Goal: Transaction & Acquisition: Book appointment/travel/reservation

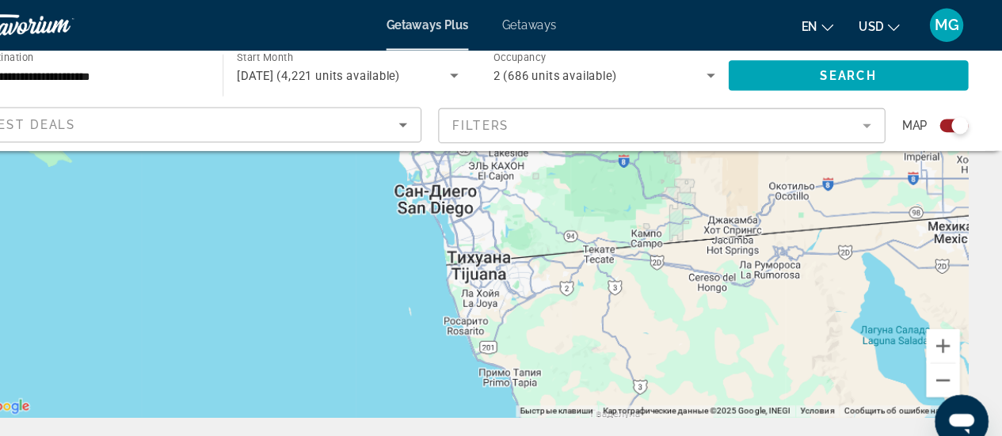
scroll to position [233, 0]
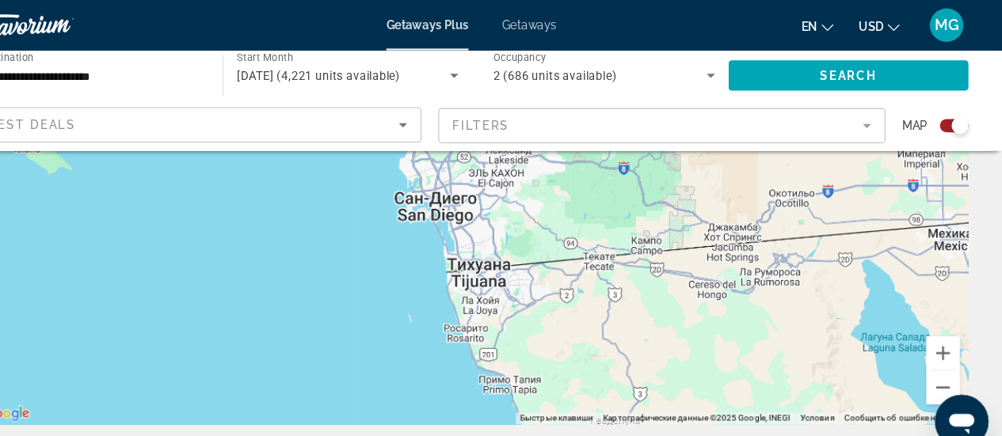
click at [949, 29] on span "MG" at bounding box center [949, 24] width 23 height 16
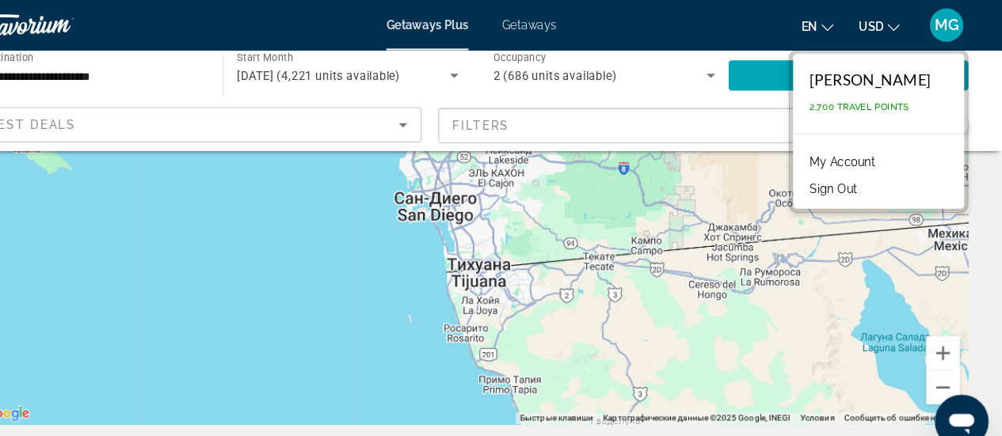
click at [843, 153] on link "My Account" at bounding box center [852, 153] width 78 height 21
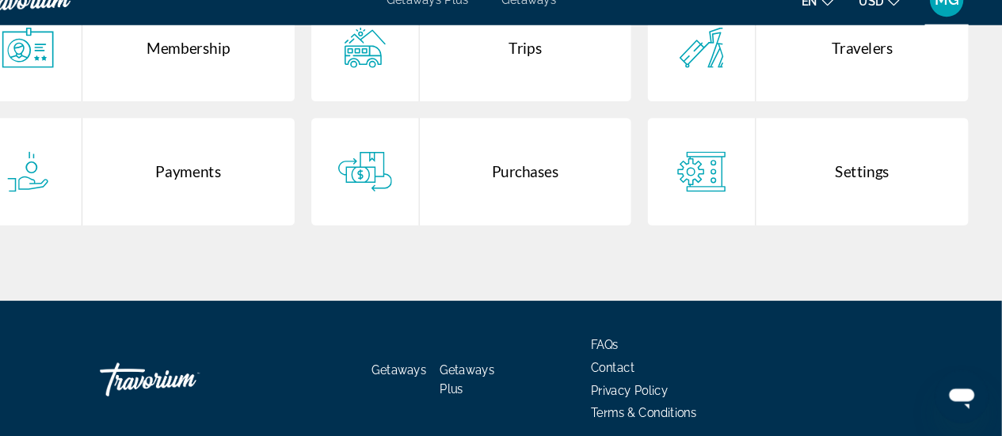
scroll to position [391, 0]
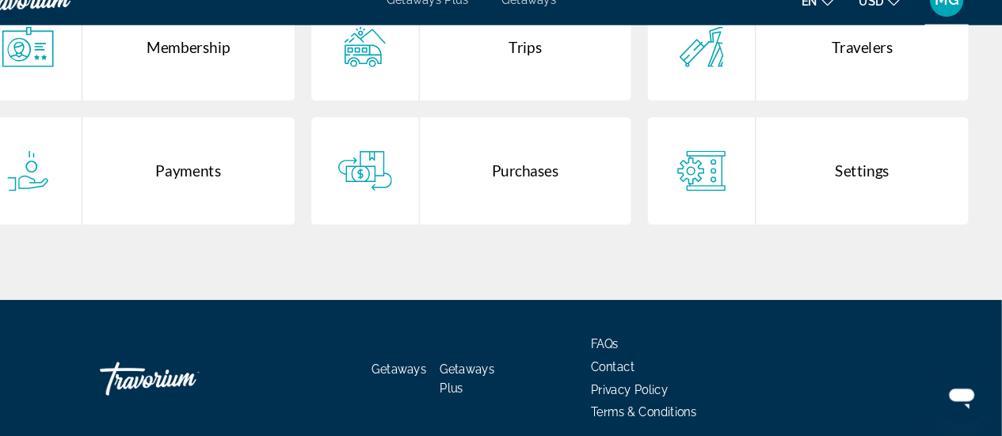
click at [849, 210] on div "Settings" at bounding box center [870, 185] width 200 height 101
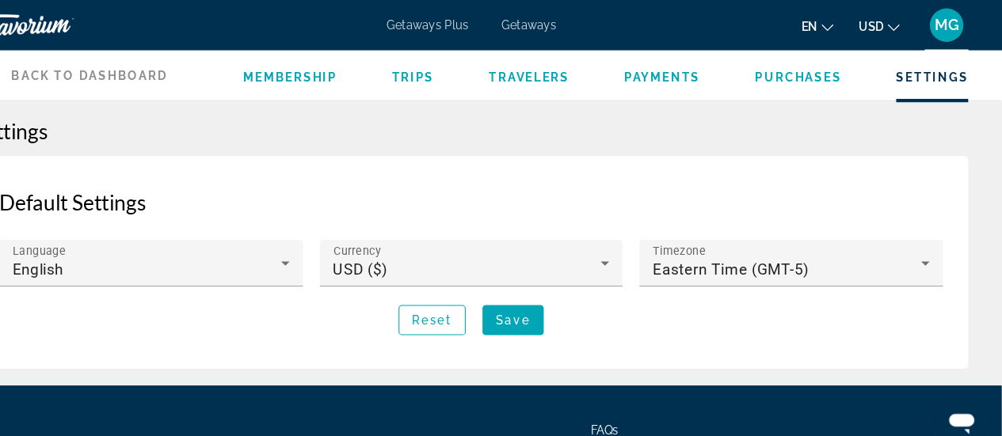
click at [327, 74] on span "Membership" at bounding box center [330, 73] width 89 height 13
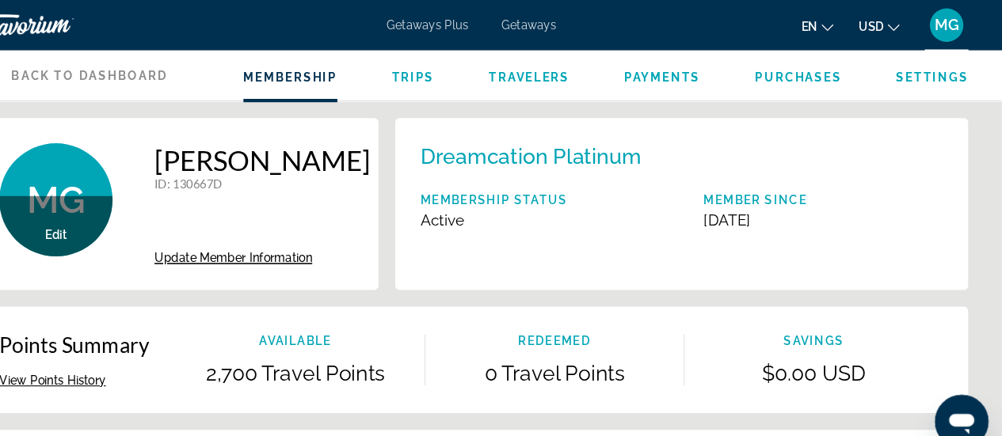
click at [308, 245] on span "Update Member Information" at bounding box center [276, 244] width 149 height 13
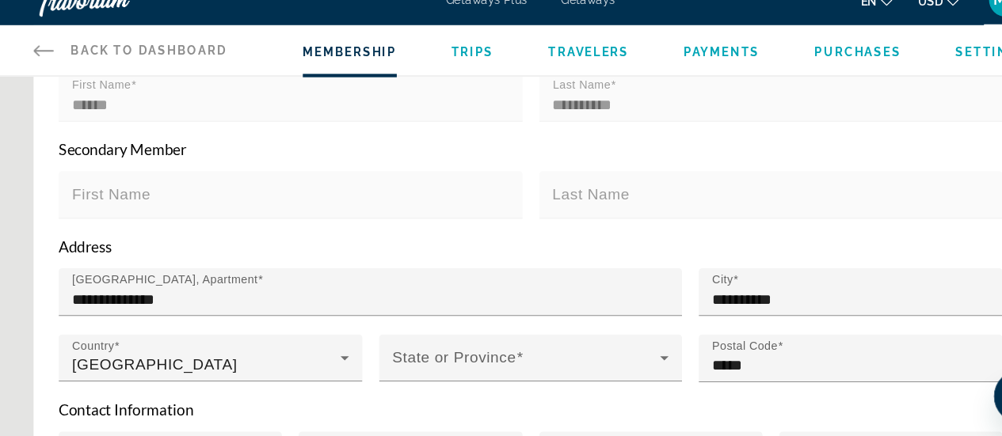
scroll to position [314, 0]
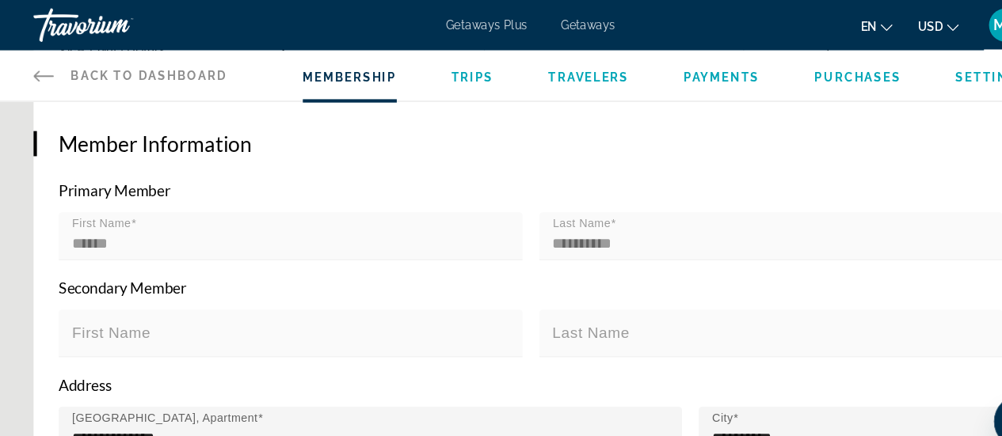
click at [580, 213] on span "Main content" at bounding box center [579, 211] width 5 height 12
click at [414, 207] on mat-form-field "First Name ******" at bounding box center [274, 231] width 438 height 63
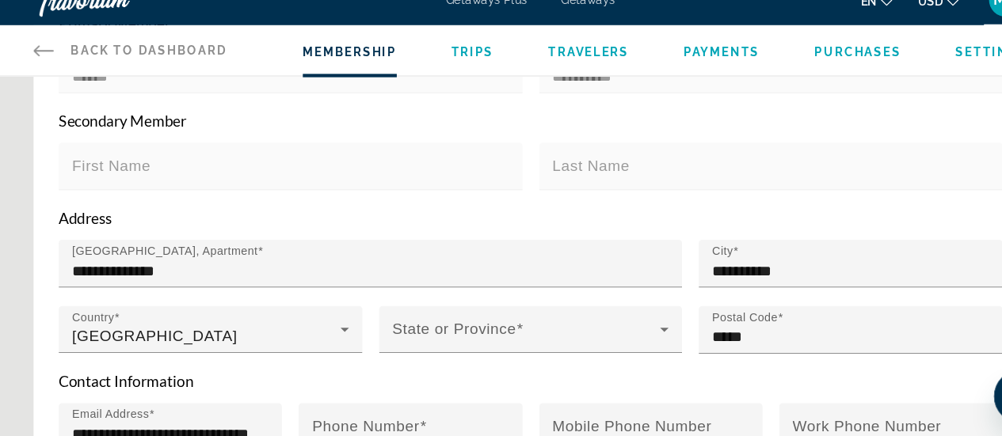
scroll to position [573, 0]
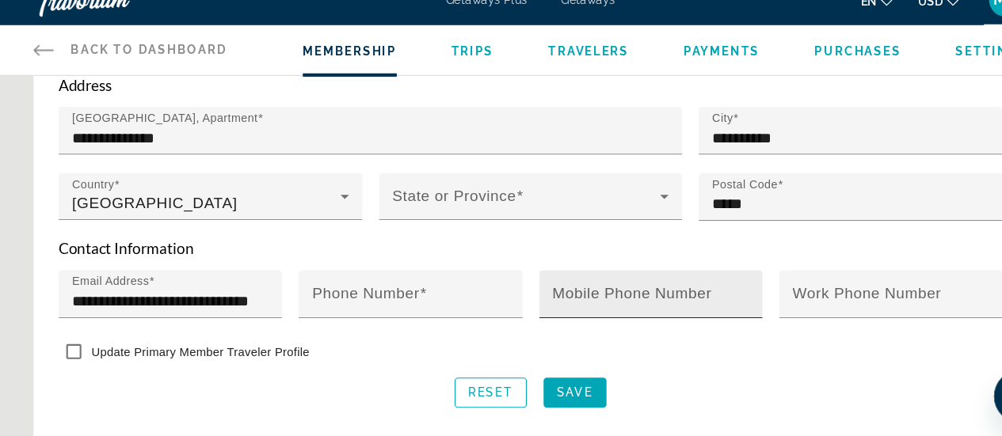
click at [607, 301] on mat-label "Mobile Phone Number" at bounding box center [597, 302] width 150 height 16
click at [607, 301] on input "Mobile Phone Number" at bounding box center [619, 308] width 195 height 19
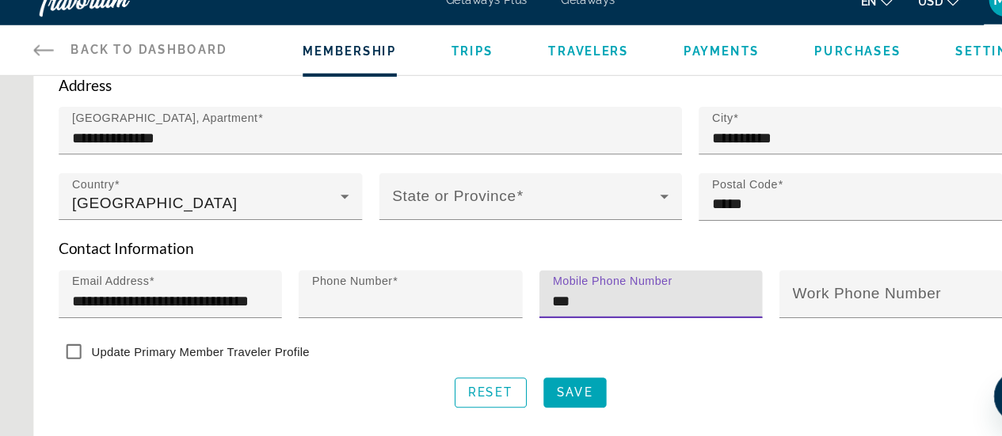
type input "**********"
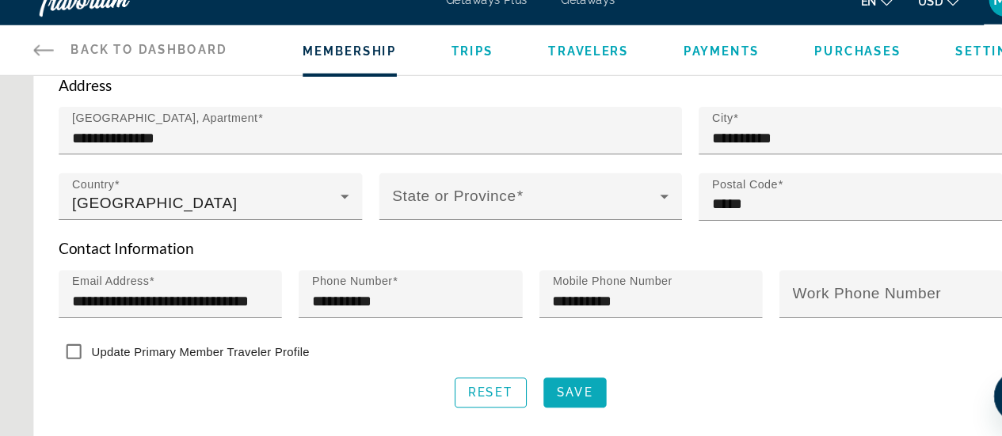
drag, startPoint x: 685, startPoint y: 385, endPoint x: 523, endPoint y: 383, distance: 161.6
click at [523, 383] on div "Reset Save" at bounding box center [500, 395] width 891 height 29
click at [523, 383] on span "Main content" at bounding box center [542, 395] width 59 height 38
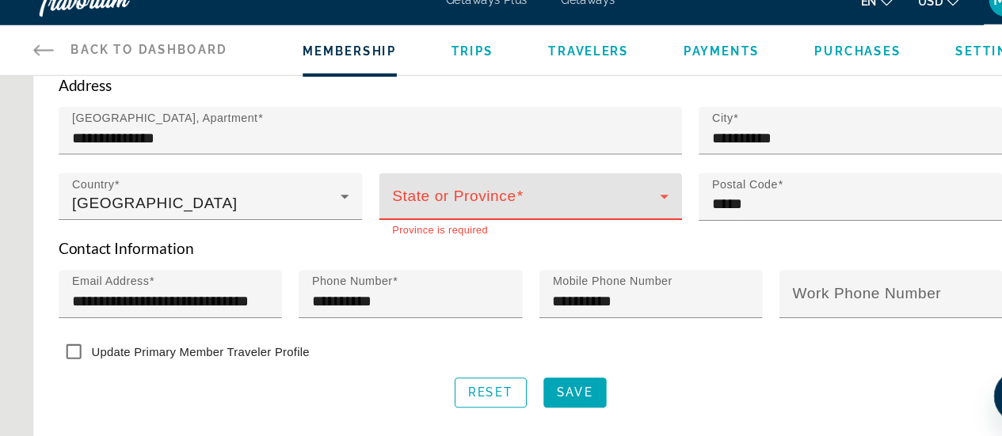
click at [508, 207] on span "Main content" at bounding box center [497, 216] width 253 height 19
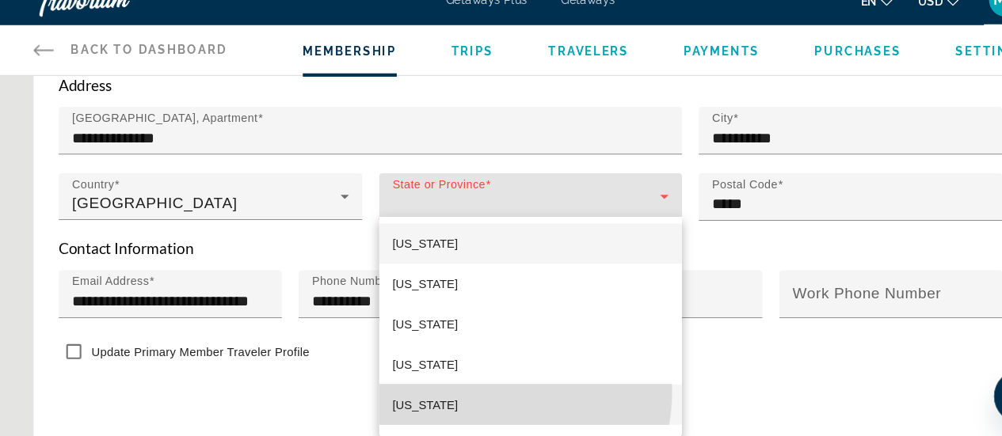
click at [443, 393] on mat-option "California" at bounding box center [501, 406] width 287 height 38
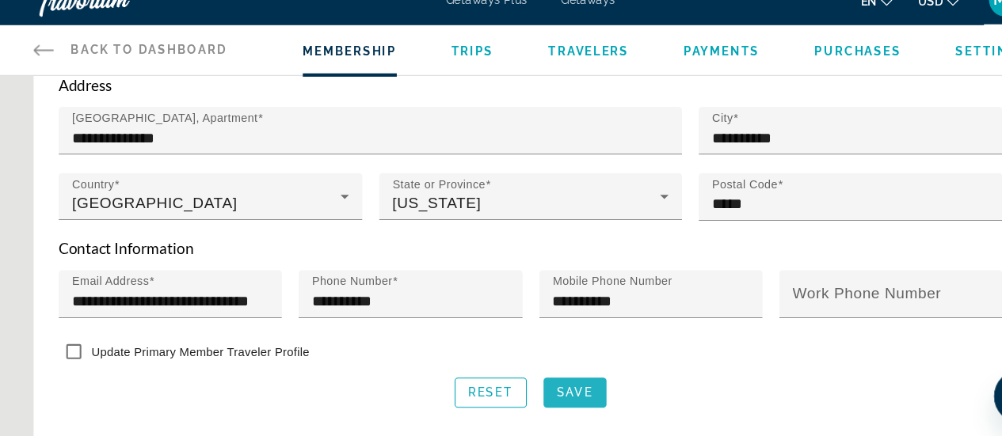
click at [546, 389] on span "Save" at bounding box center [543, 395] width 34 height 13
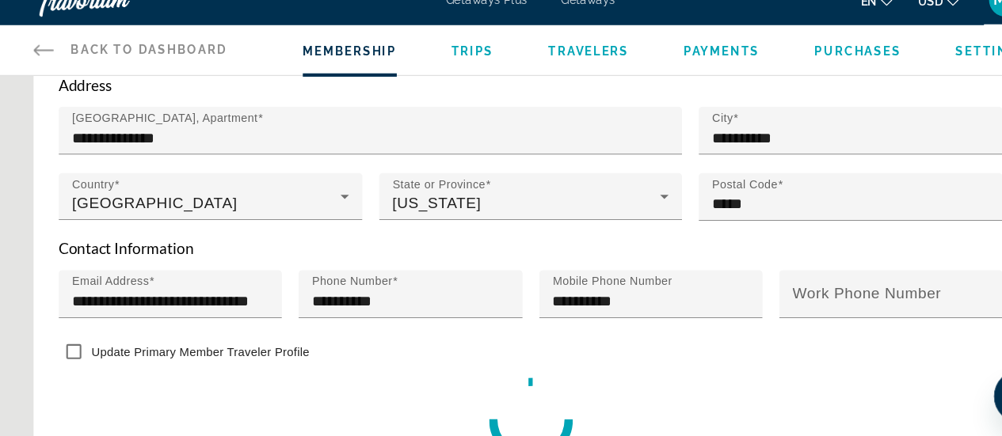
scroll to position [592, 0]
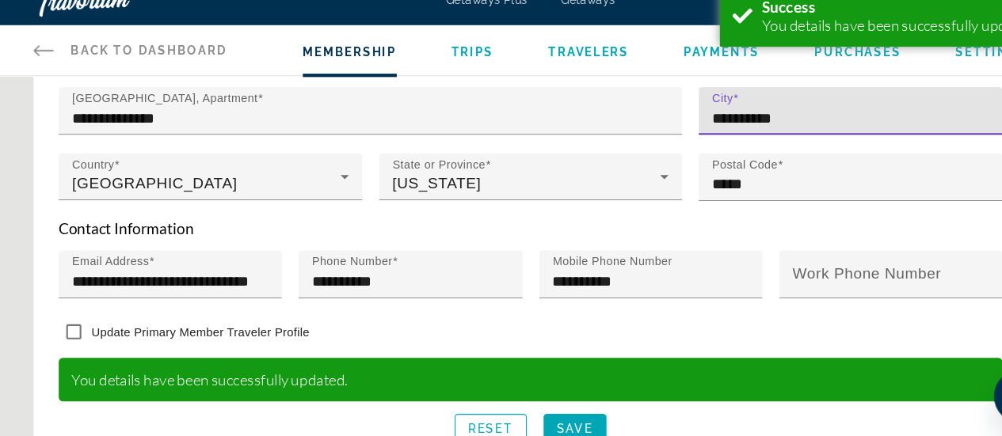
click at [745, 145] on input "**********" at bounding box center [807, 135] width 271 height 19
click at [731, 145] on input "**********" at bounding box center [807, 135] width 271 height 19
click at [772, 145] on input "**********" at bounding box center [807, 135] width 271 height 19
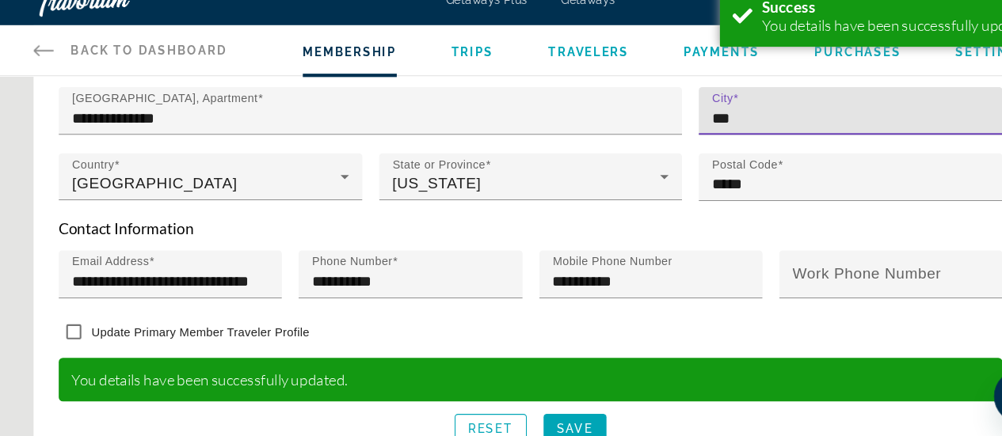
type input "**********"
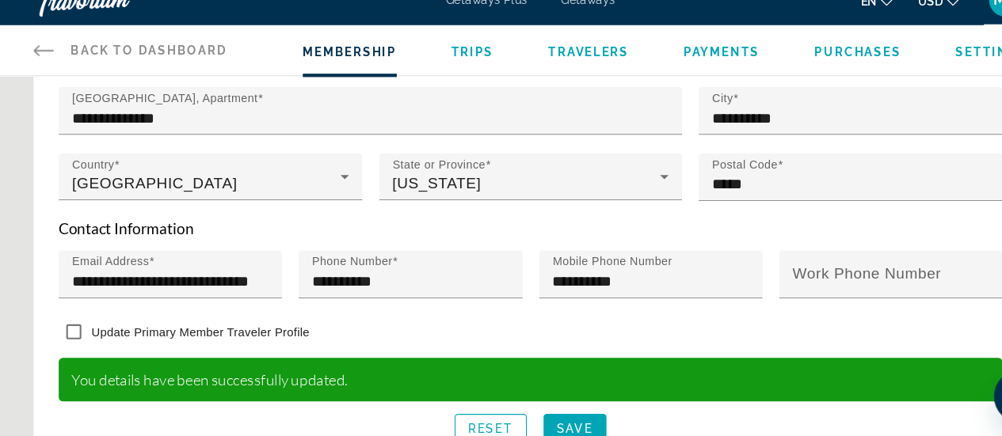
click at [713, 249] on p "Contact Information" at bounding box center [500, 239] width 891 height 17
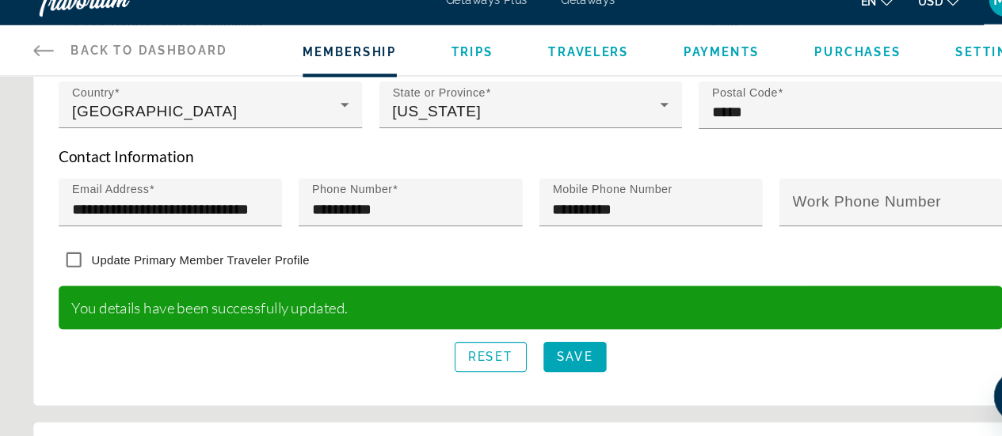
scroll to position [663, 0]
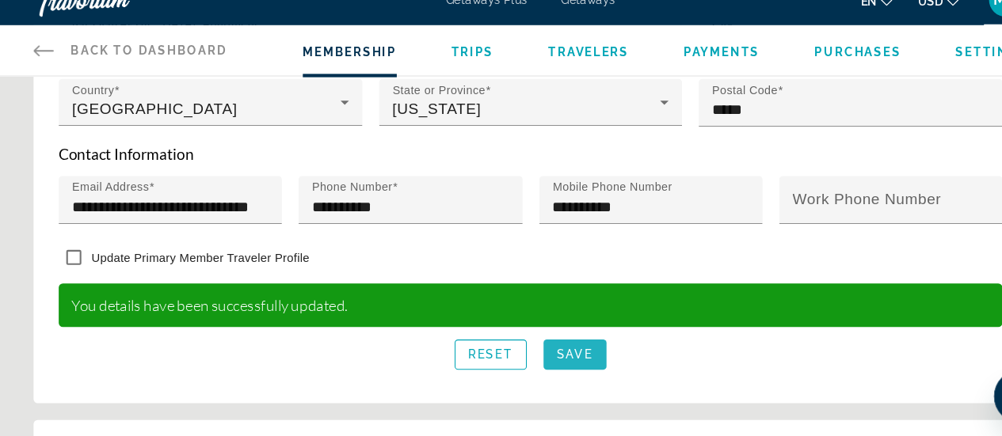
click at [547, 365] on span "Save" at bounding box center [543, 358] width 34 height 13
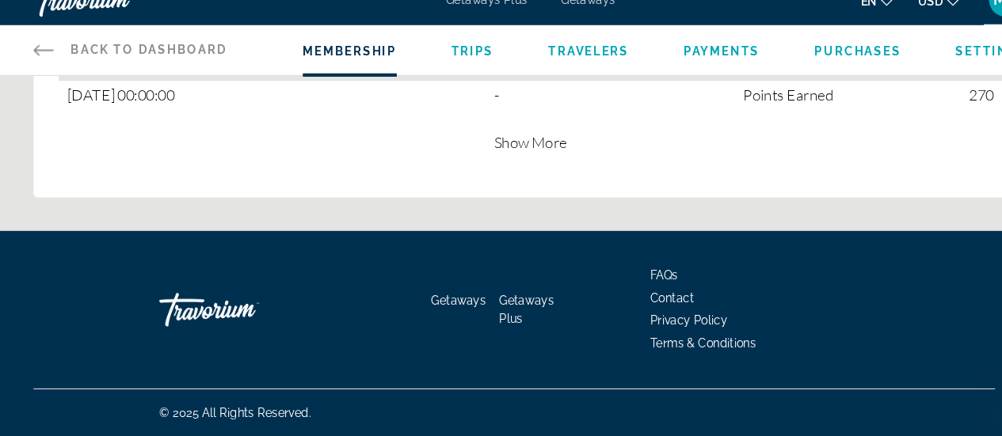
scroll to position [1231, 0]
click at [637, 306] on span "Contact" at bounding box center [634, 305] width 41 height 13
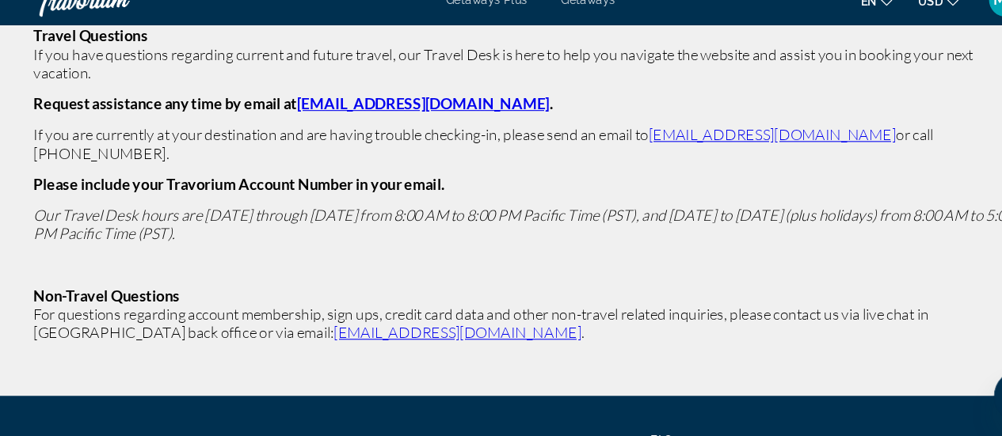
scroll to position [163, 0]
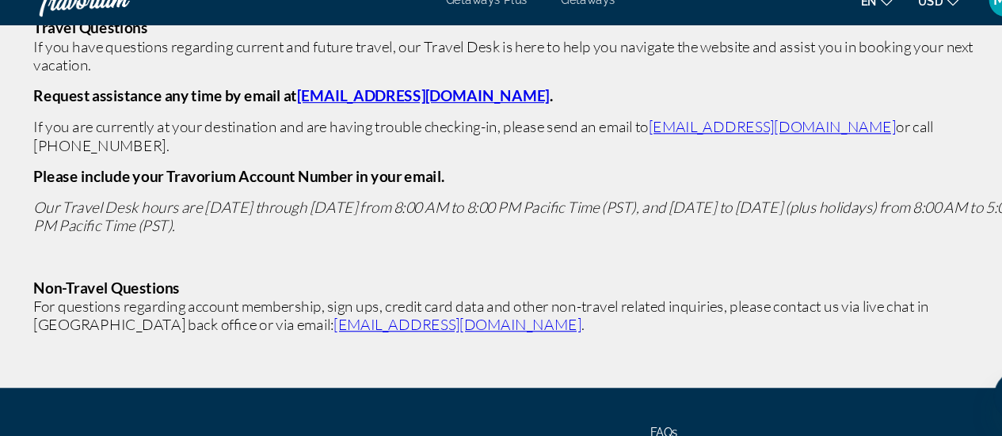
click at [315, 322] on link "[EMAIL_ADDRESS][DOMAIN_NAME]" at bounding box center [432, 330] width 234 height 17
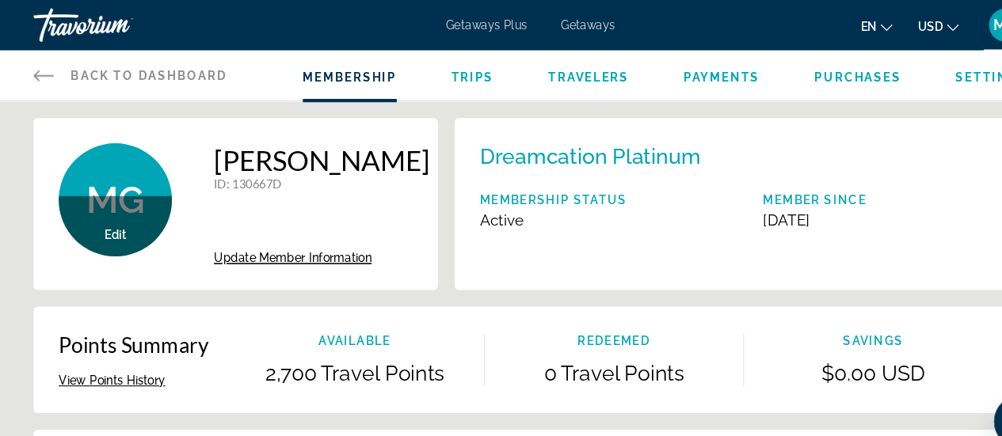
click at [310, 239] on span "Update Member Information" at bounding box center [276, 244] width 149 height 13
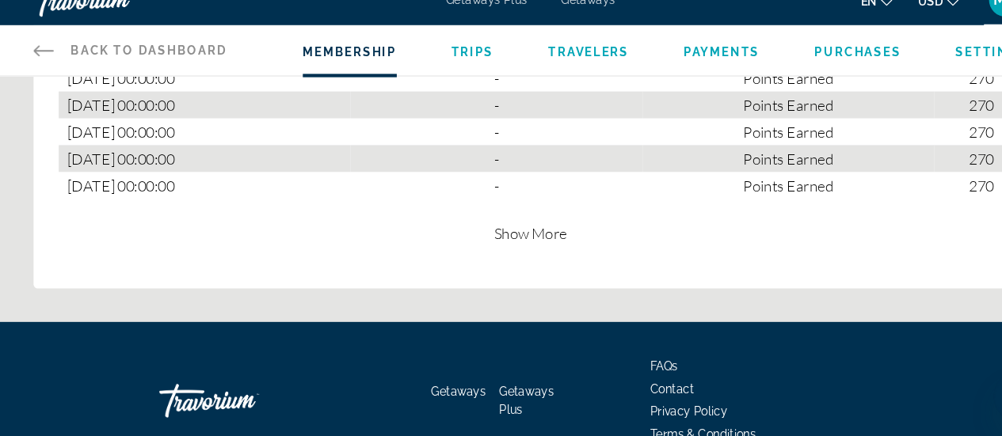
scroll to position [1159, 0]
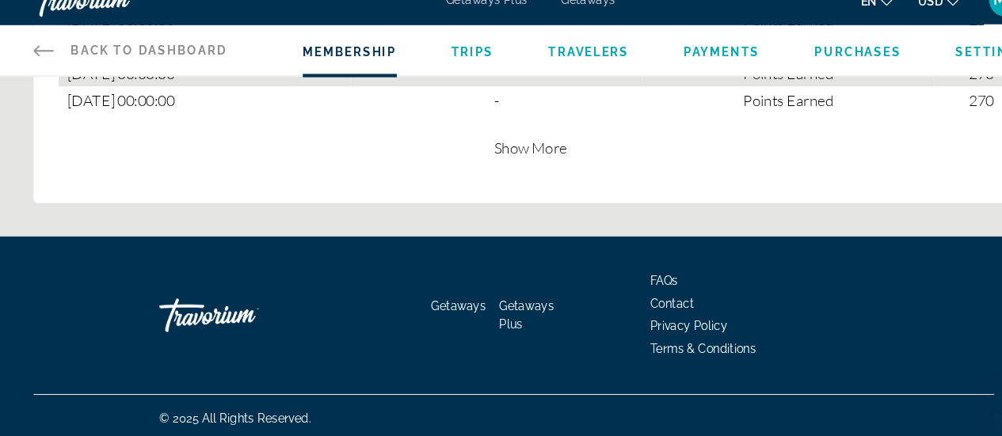
click at [637, 306] on span "Contact" at bounding box center [634, 310] width 41 height 13
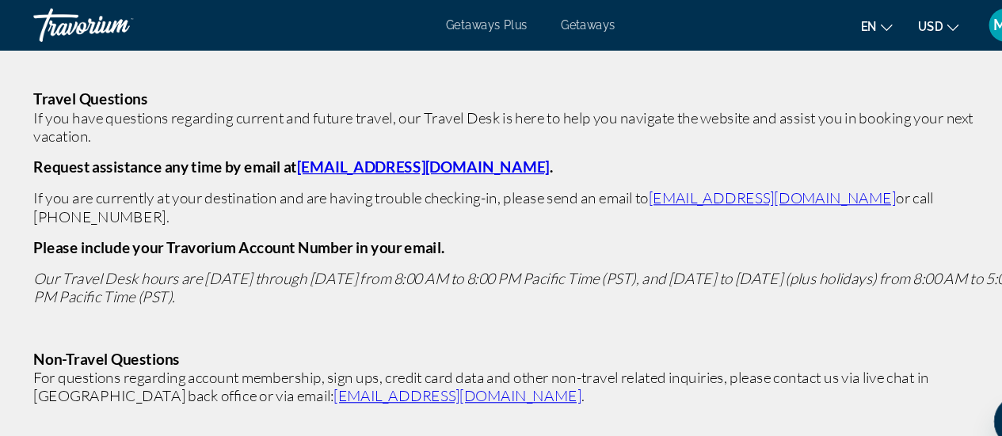
scroll to position [119, 0]
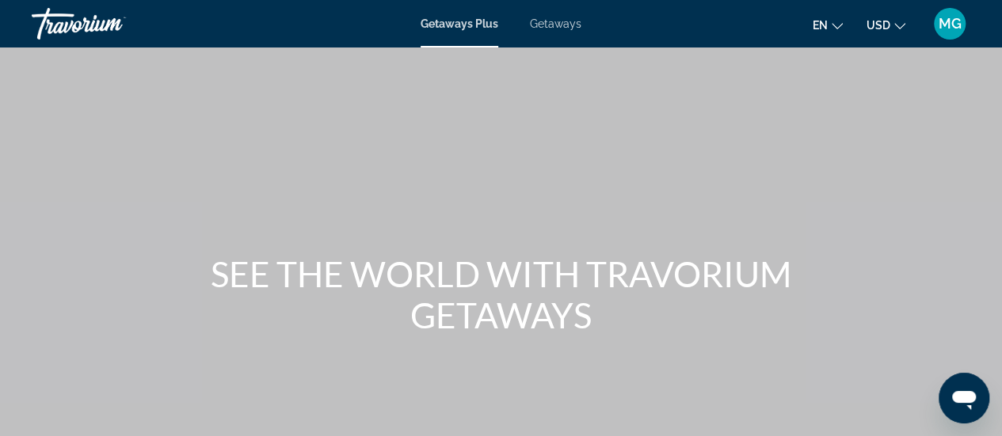
click at [467, 30] on div "Getaways Plus Getaways en English Español Français Italiano Português русский U…" at bounding box center [501, 23] width 1002 height 41
click at [462, 23] on span "Getaways Plus" at bounding box center [460, 23] width 78 height 13
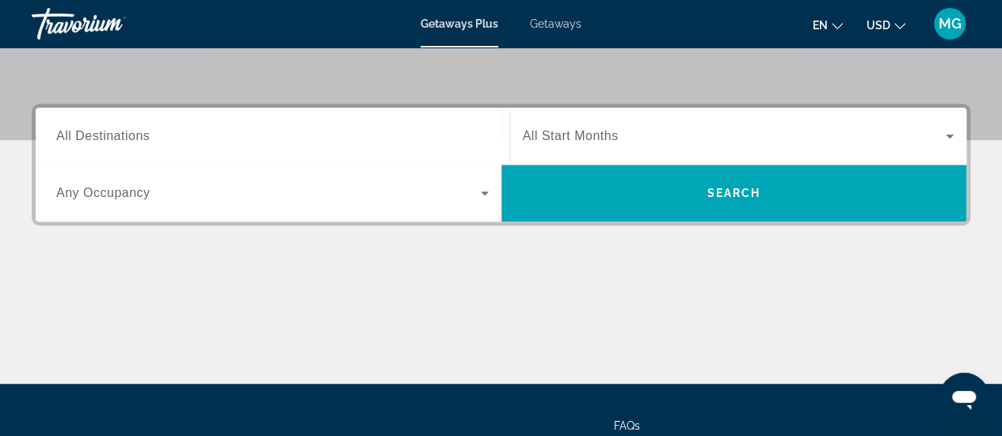
scroll to position [337, 0]
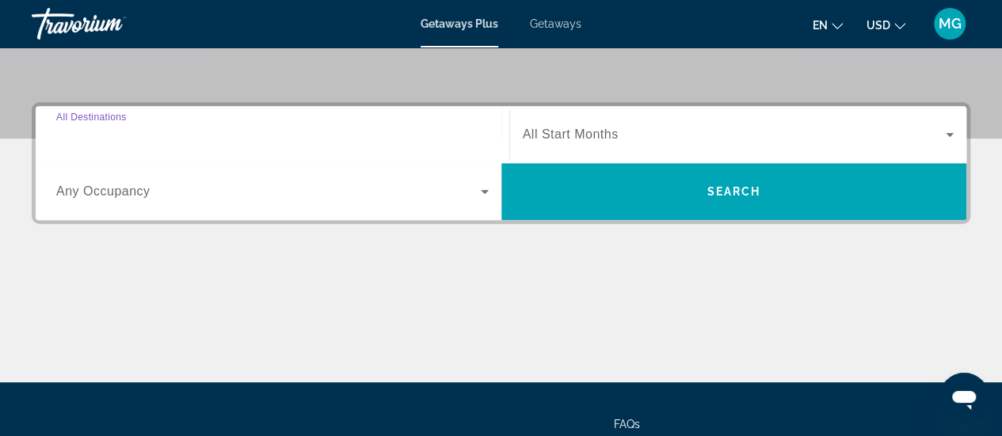
click at [272, 131] on input "Destination All Destinations" at bounding box center [272, 135] width 432 height 19
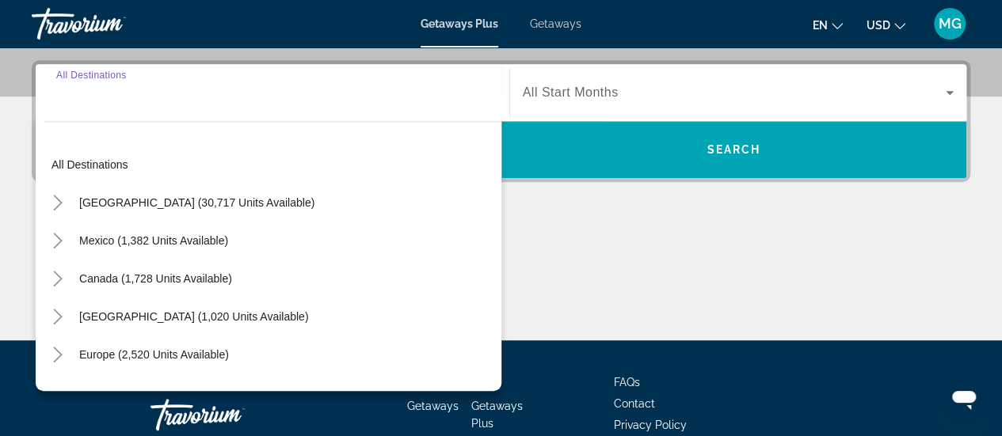
scroll to position [386, 0]
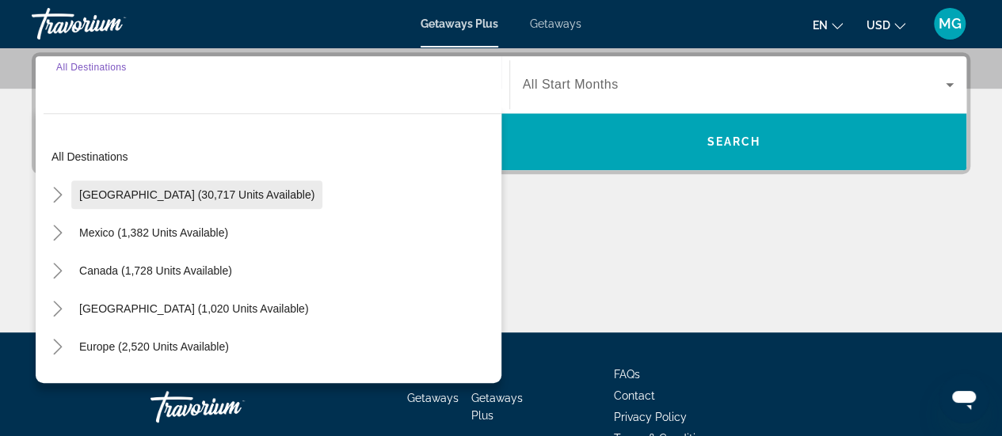
click at [236, 192] on span "[GEOGRAPHIC_DATA] (30,717 units available)" at bounding box center [196, 194] width 235 height 13
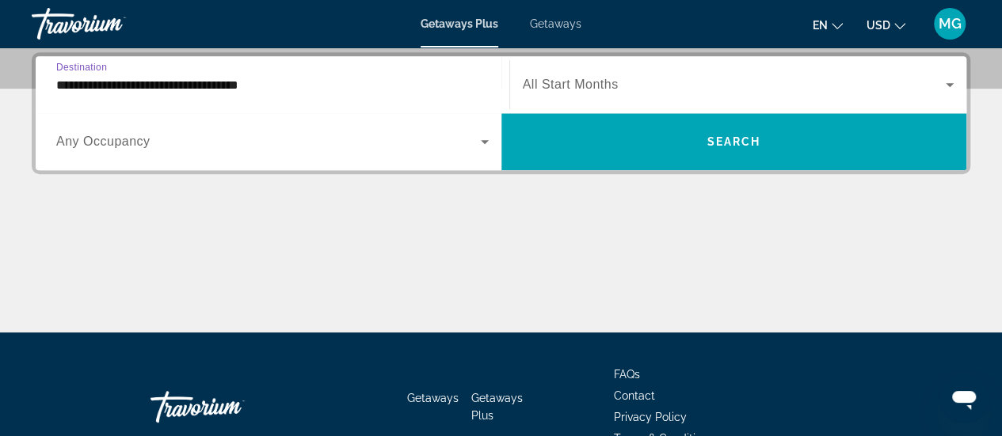
click at [116, 103] on div "**********" at bounding box center [272, 85] width 432 height 45
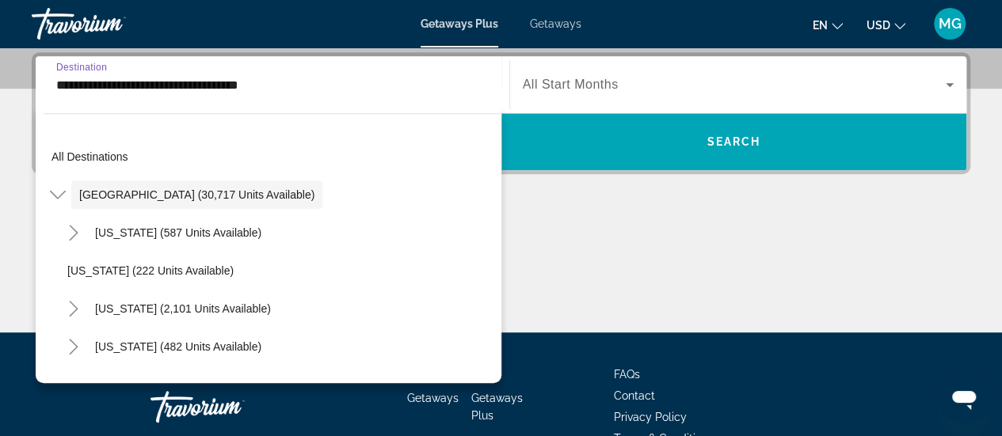
scroll to position [363, 0]
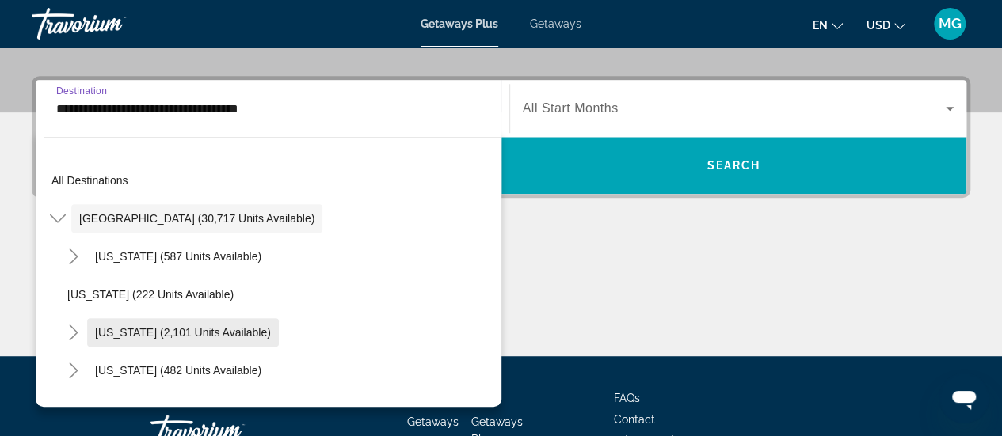
click at [139, 335] on span "[US_STATE] (2,101 units available)" at bounding box center [183, 332] width 176 height 13
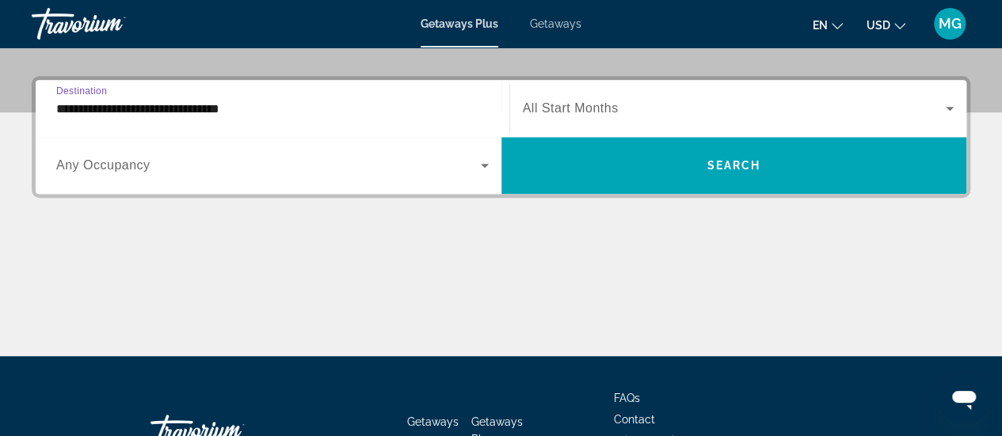
scroll to position [386, 0]
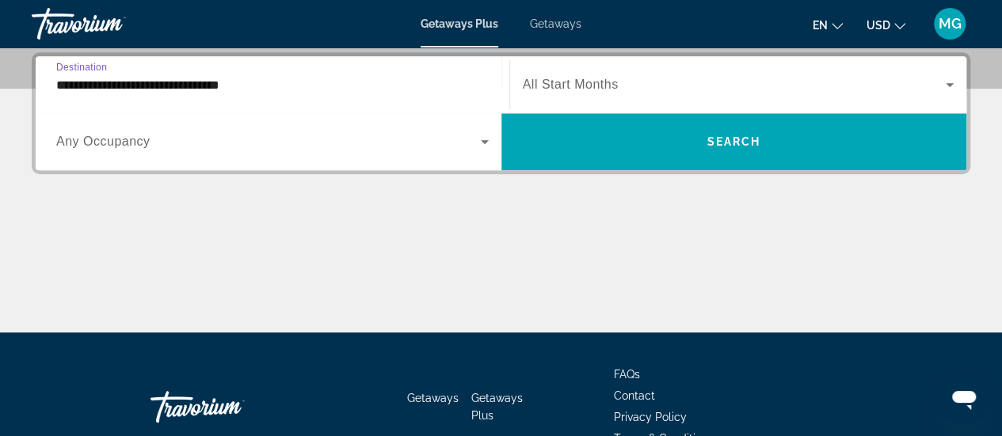
click at [78, 95] on div "**********" at bounding box center [272, 85] width 432 height 45
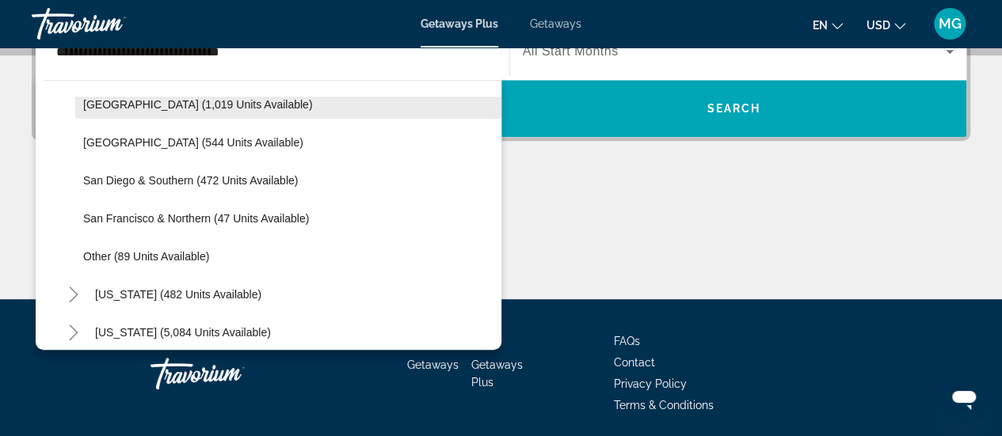
scroll to position [217, 0]
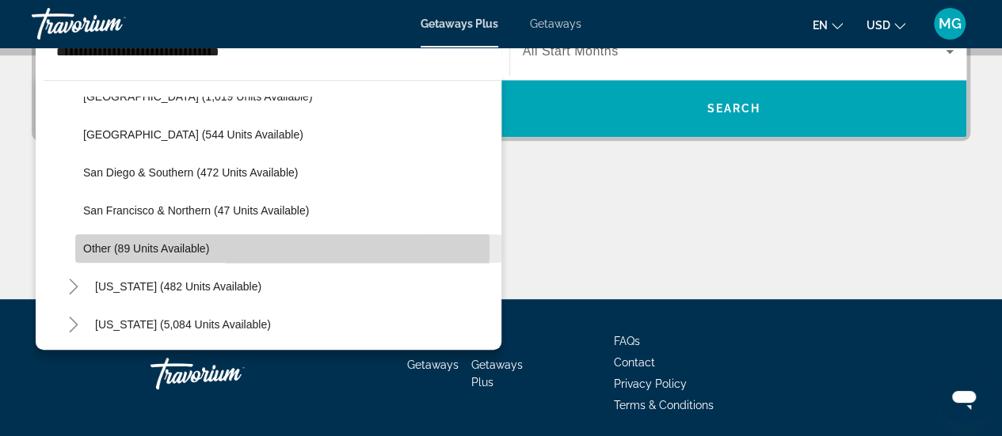
click at [155, 245] on span "Other (89 units available)" at bounding box center [146, 248] width 126 height 13
type input "**********"
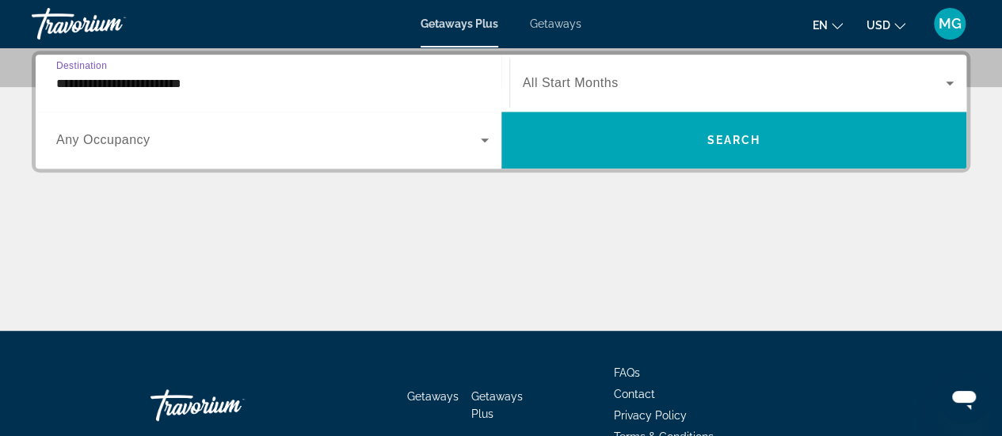
scroll to position [386, 0]
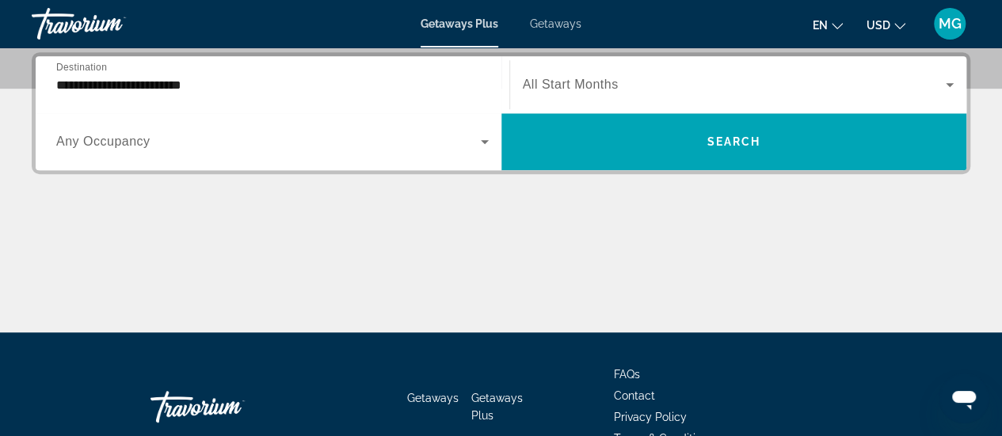
click at [583, 67] on div "Search widget" at bounding box center [739, 85] width 432 height 44
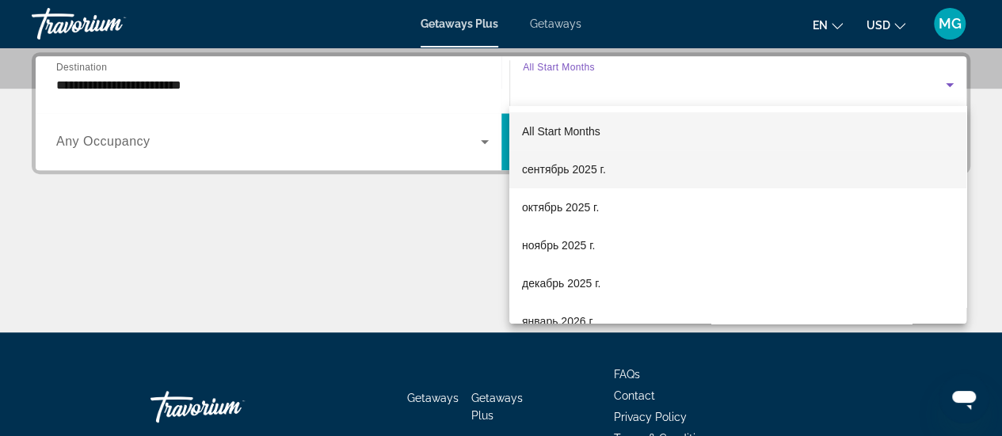
click at [592, 169] on span "сентябрь 2025 г." at bounding box center [564, 169] width 84 height 19
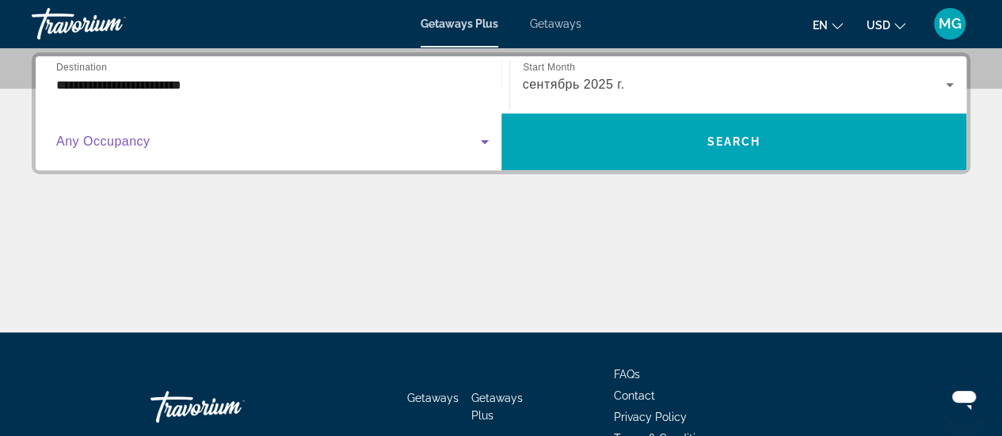
click at [480, 143] on icon "Search widget" at bounding box center [484, 141] width 19 height 19
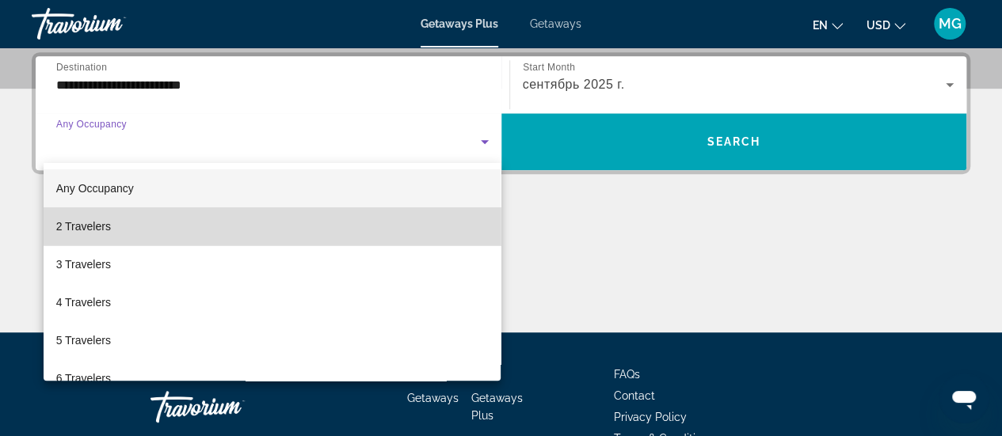
click at [469, 210] on mat-option "2 Travelers" at bounding box center [273, 226] width 458 height 38
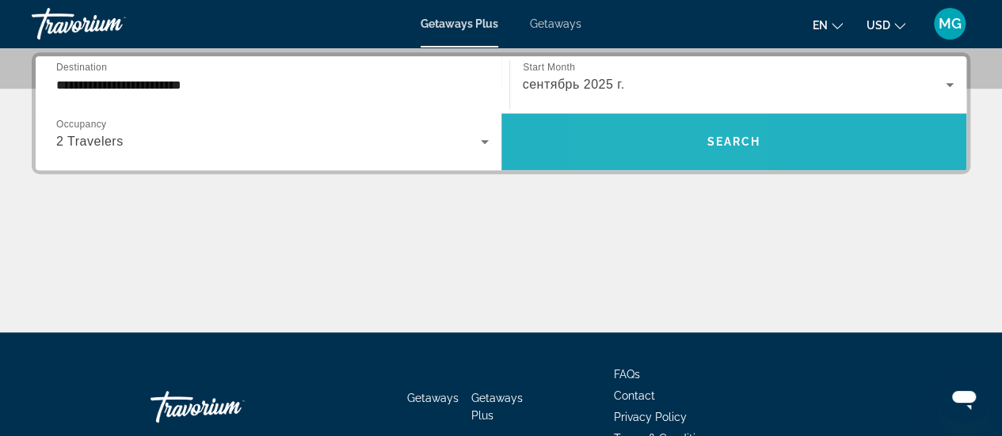
click at [667, 138] on span "Search widget" at bounding box center [734, 142] width 466 height 38
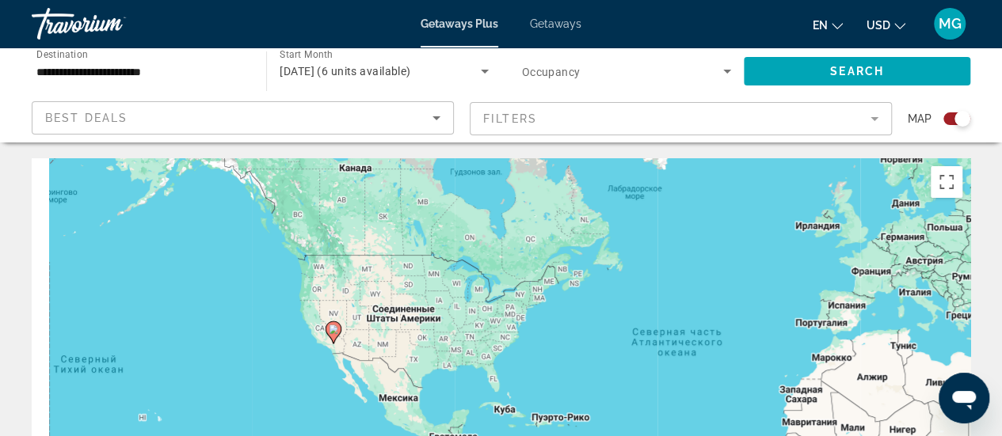
drag, startPoint x: 111, startPoint y: 361, endPoint x: 348, endPoint y: 329, distance: 239.7
click at [338, 329] on image "Main content" at bounding box center [334, 330] width 10 height 10
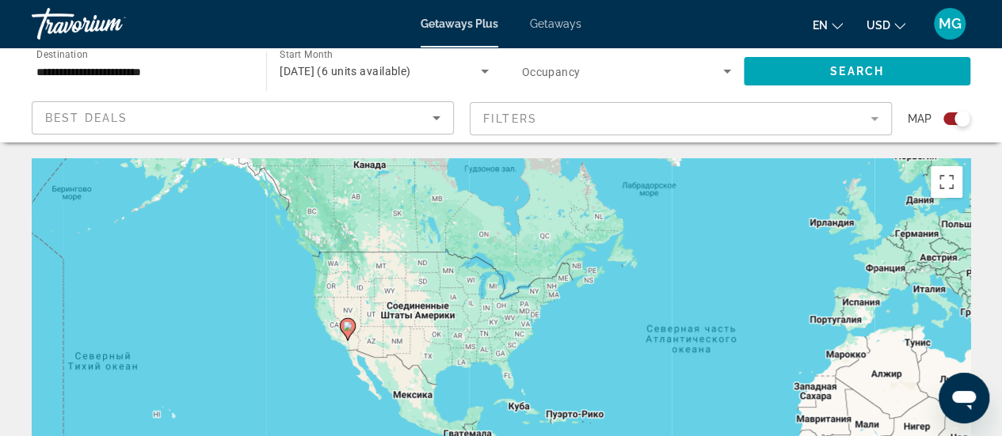
click at [348, 329] on image "Main content" at bounding box center [348, 327] width 10 height 10
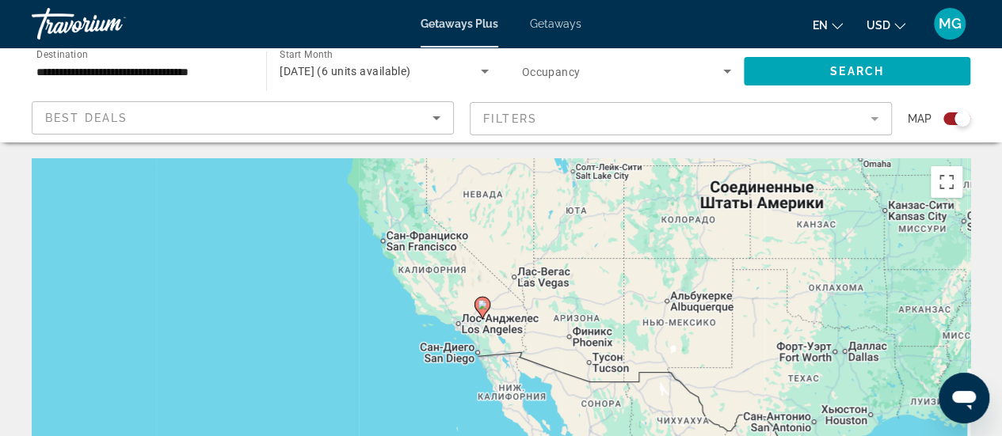
drag, startPoint x: 531, startPoint y: 398, endPoint x: 504, endPoint y: 304, distance: 97.2
click at [504, 304] on div "Чтобы активировать перетаскивание с помощью клавиатуры, нажмите Alt + Ввод. Пос…" at bounding box center [501, 395] width 938 height 475
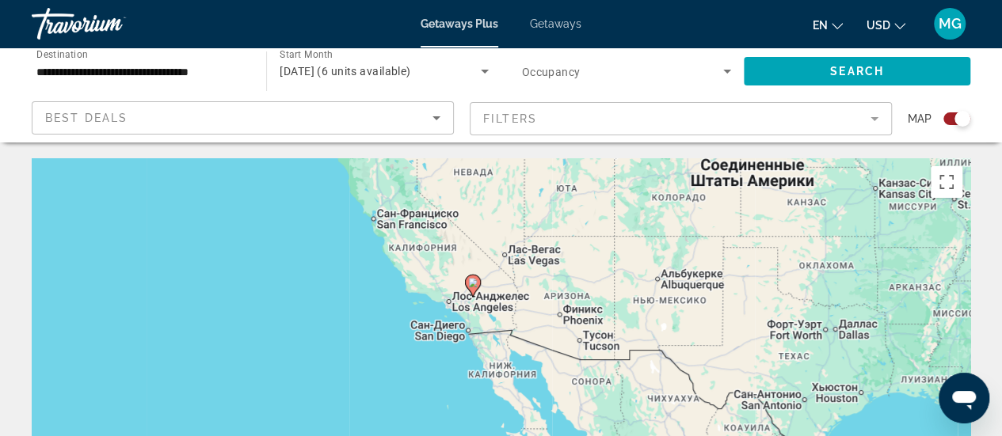
click at [474, 287] on icon "Main content" at bounding box center [472, 286] width 14 height 21
type input "**********"
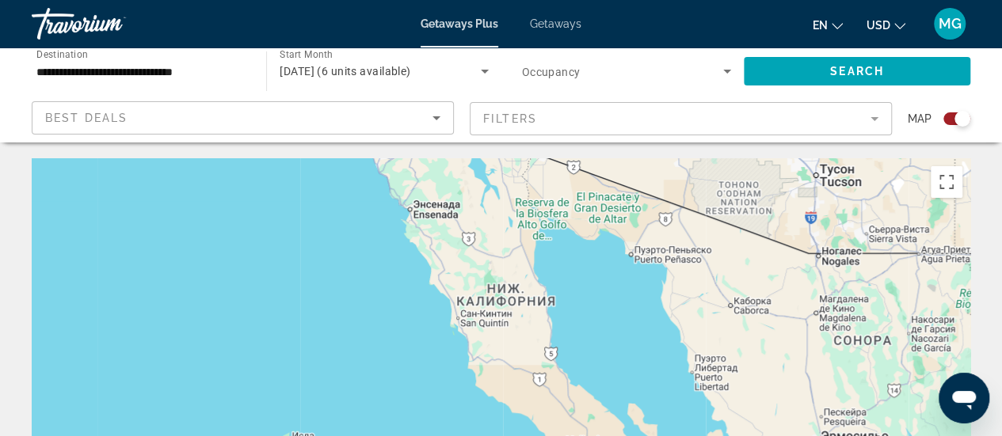
click at [949, 118] on div "Search widget" at bounding box center [956, 118] width 27 height 13
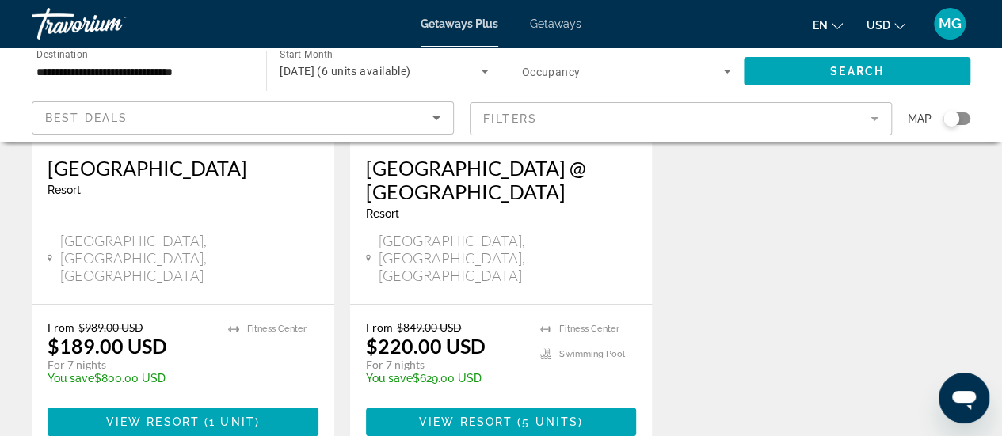
scroll to position [313, 0]
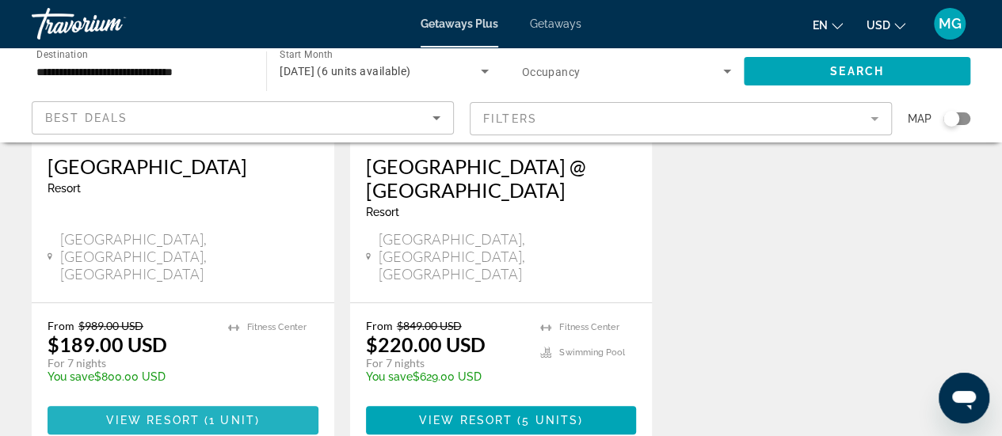
click at [151, 414] on span "View Resort" at bounding box center [152, 420] width 93 height 13
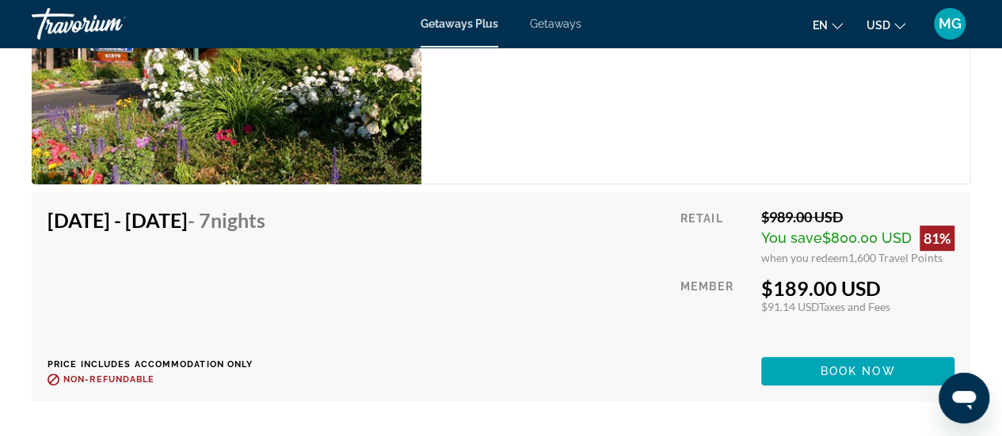
scroll to position [3261, 0]
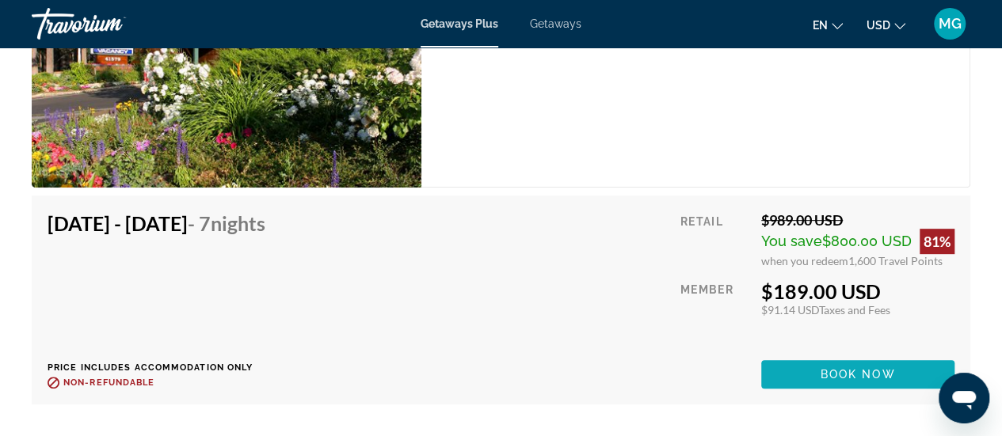
click at [852, 376] on span "Book now" at bounding box center [857, 374] width 75 height 13
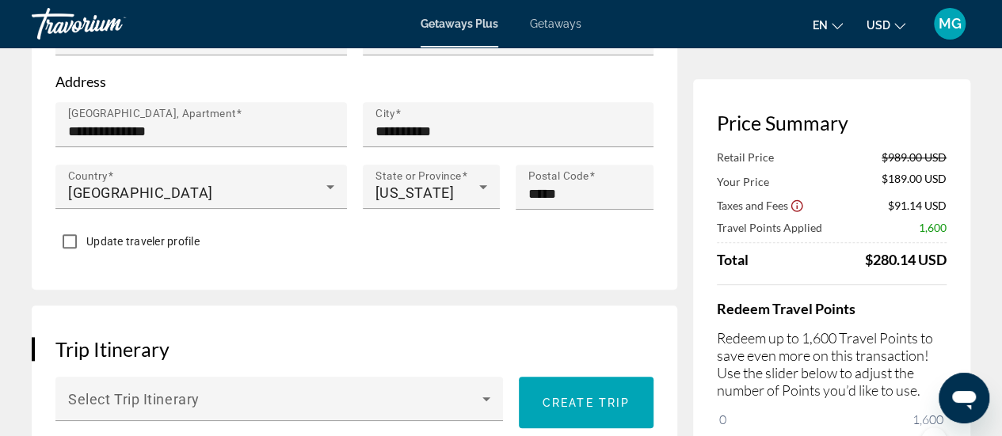
scroll to position [714, 0]
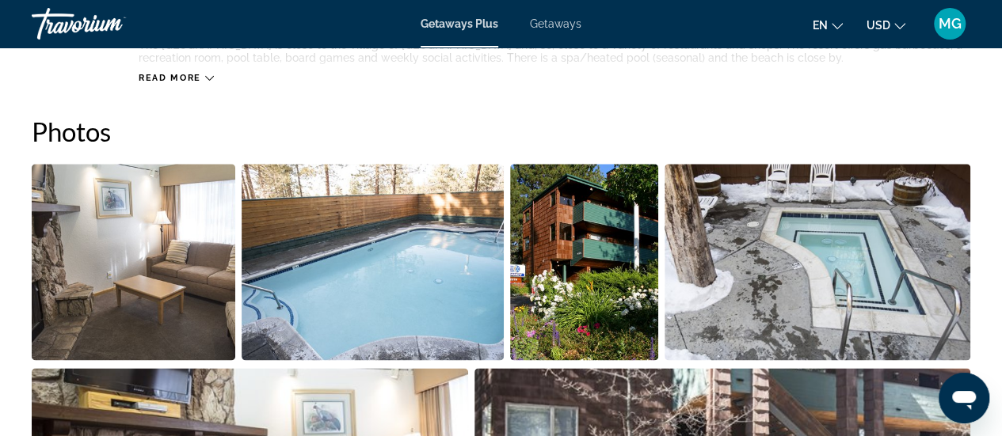
scroll to position [963, 0]
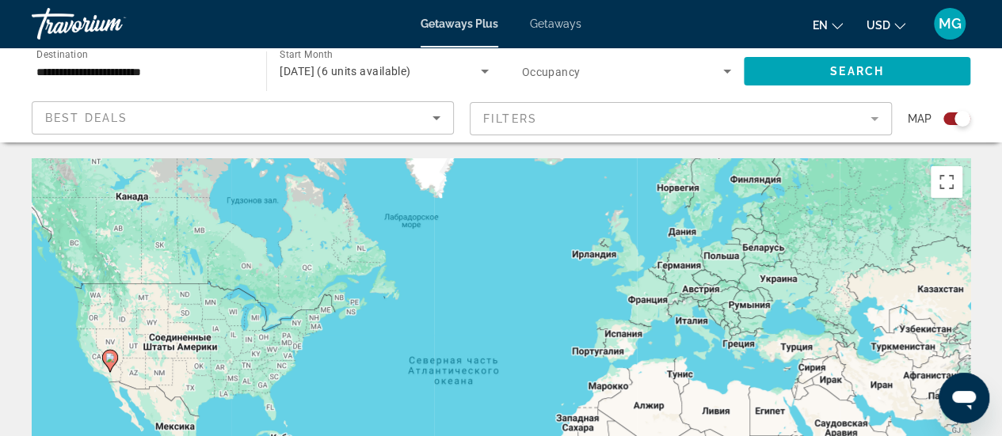
click at [956, 123] on div "Search widget" at bounding box center [962, 119] width 16 height 16
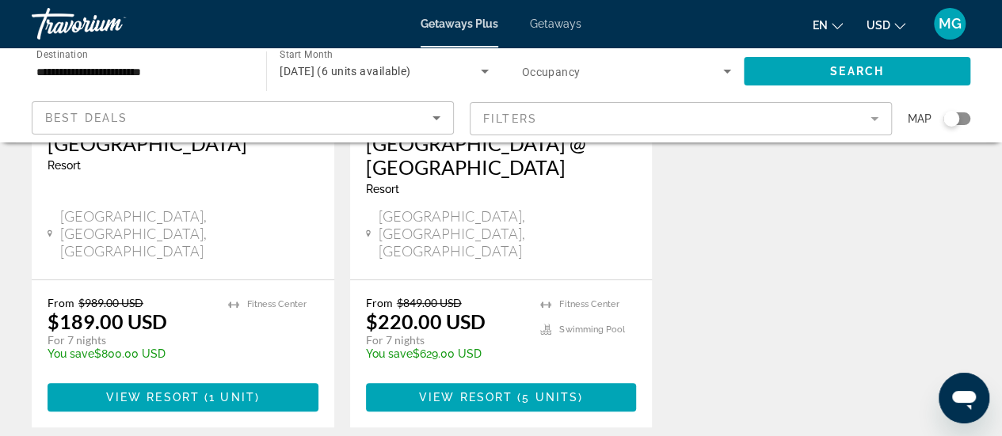
scroll to position [337, 0]
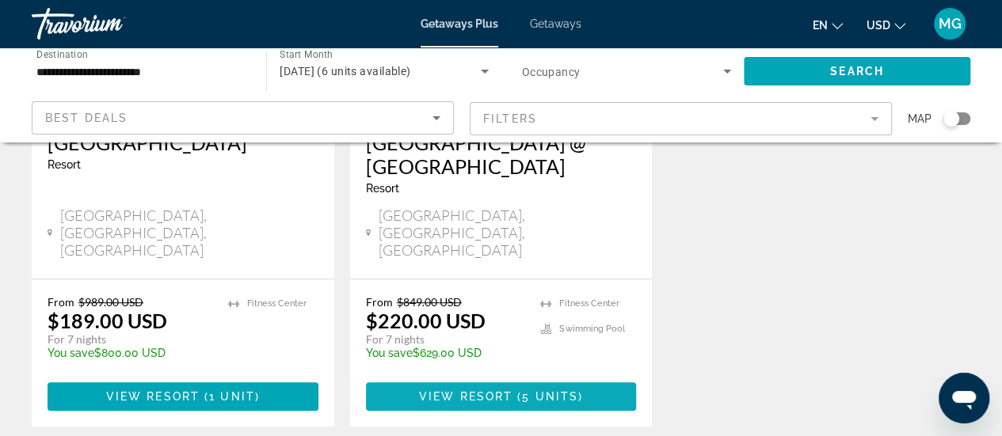
click at [511, 390] on span "View Resort" at bounding box center [465, 396] width 93 height 13
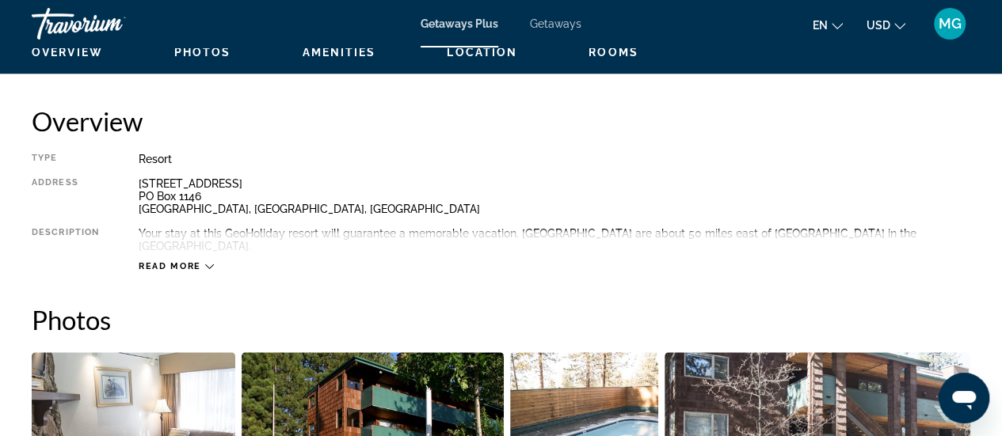
scroll to position [773, 0]
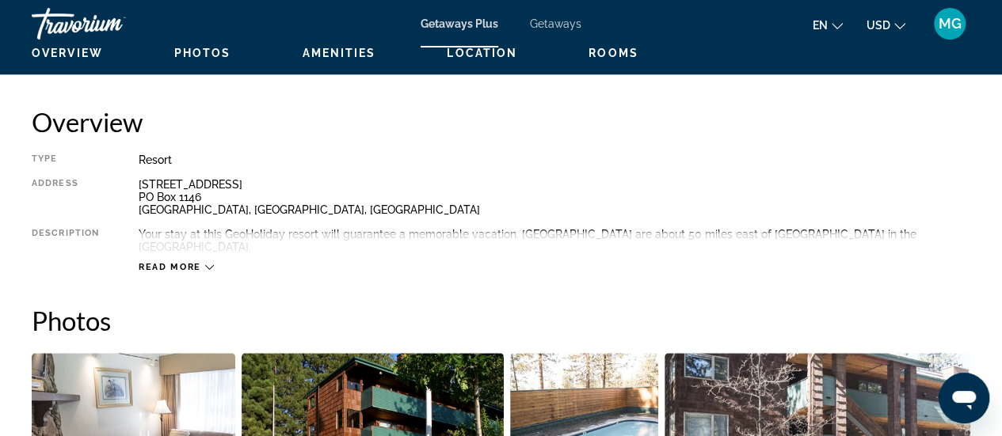
click at [205, 263] on icon "Main content" at bounding box center [209, 267] width 9 height 9
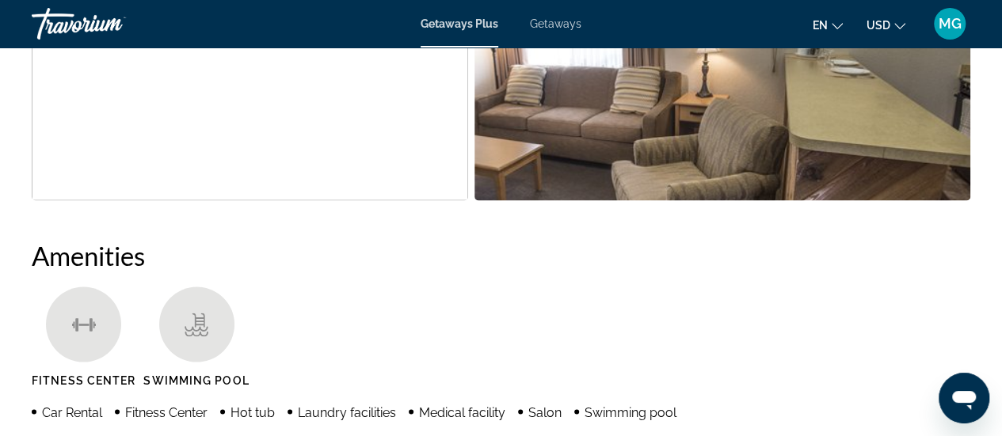
scroll to position [1316, 0]
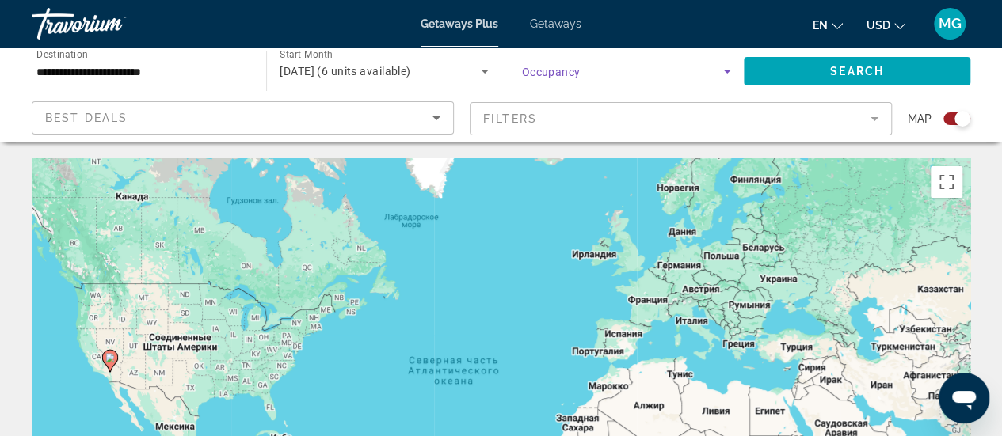
click at [725, 72] on icon "Search widget" at bounding box center [727, 72] width 8 height 4
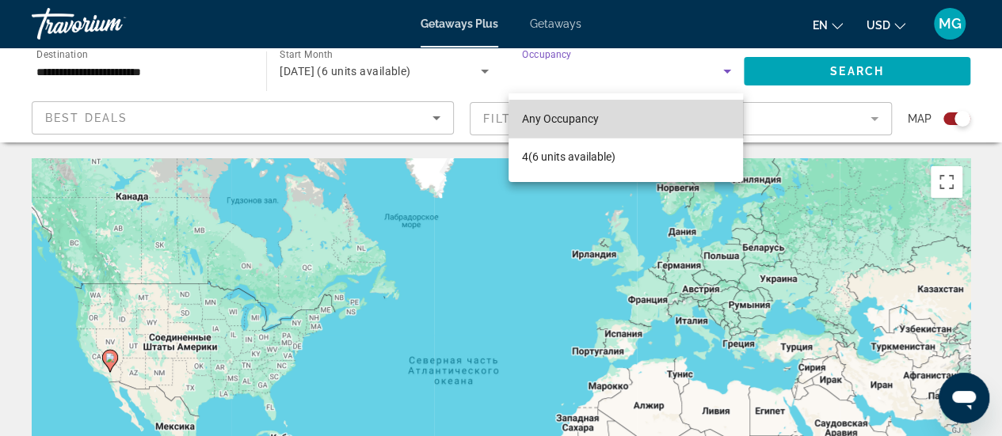
click at [691, 123] on mat-option "Any Occupancy" at bounding box center [625, 119] width 234 height 38
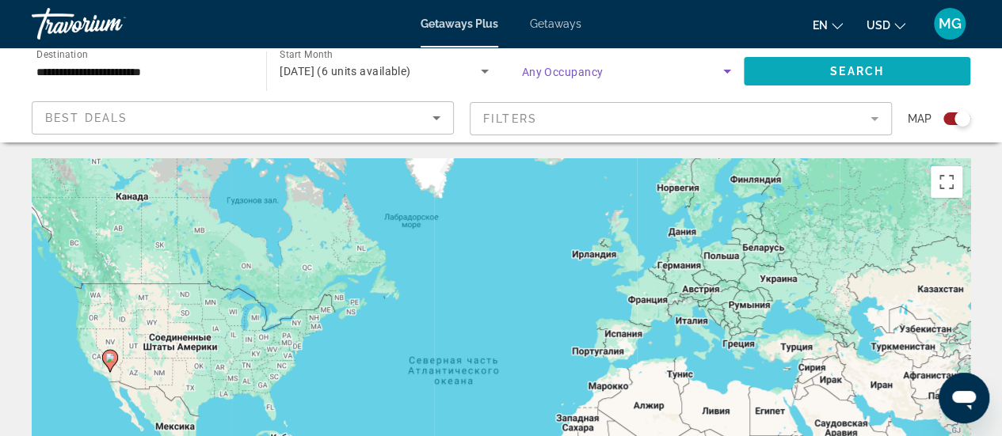
click at [809, 67] on span "Search widget" at bounding box center [857, 71] width 226 height 38
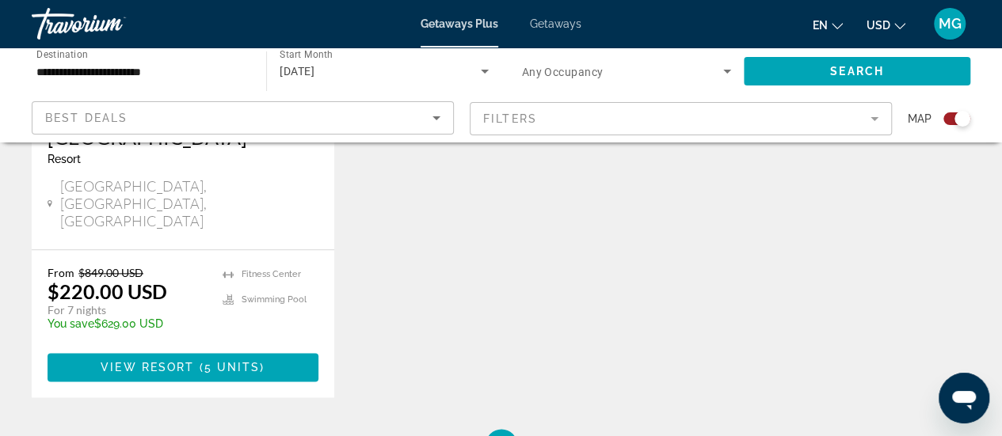
scroll to position [755, 0]
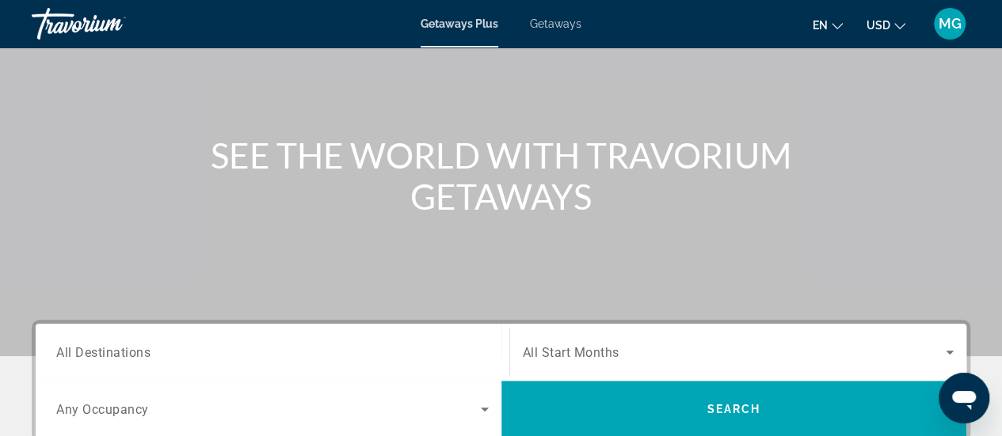
scroll to position [136, 0]
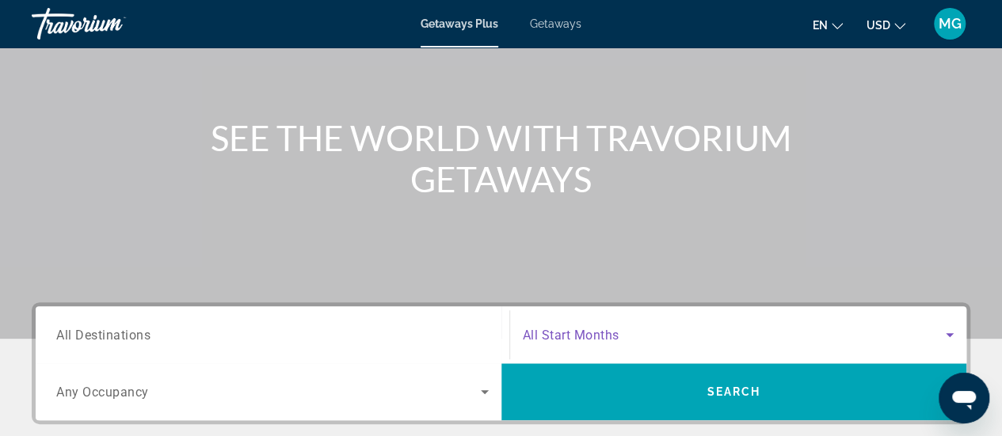
click at [919, 334] on span "Search widget" at bounding box center [735, 334] width 424 height 19
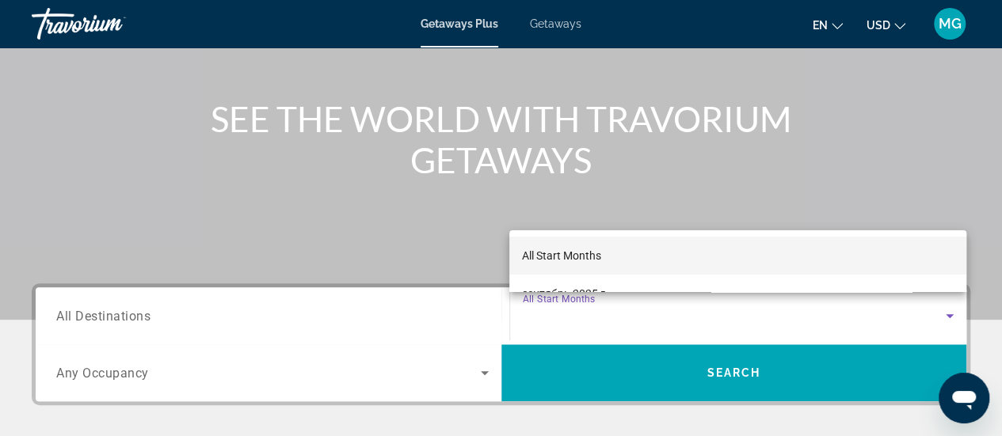
scroll to position [155, 0]
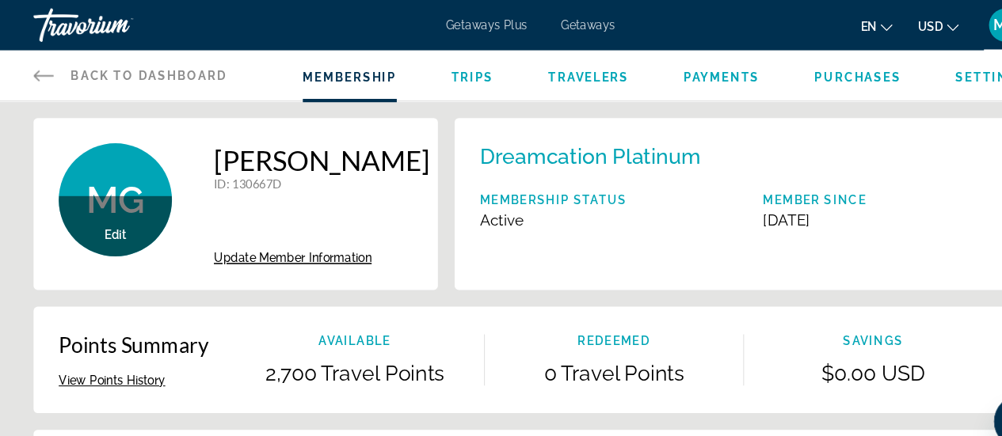
click at [275, 167] on h1 "[PERSON_NAME]" at bounding box center [304, 151] width 204 height 32
click at [389, 167] on h1 "[PERSON_NAME]" at bounding box center [304, 151] width 204 height 32
click at [352, 167] on h1 "[PERSON_NAME]" at bounding box center [304, 151] width 204 height 32
click at [289, 167] on h1 "[PERSON_NAME]" at bounding box center [304, 151] width 204 height 32
drag, startPoint x: 204, startPoint y: 181, endPoint x: 218, endPoint y: 181, distance: 14.3
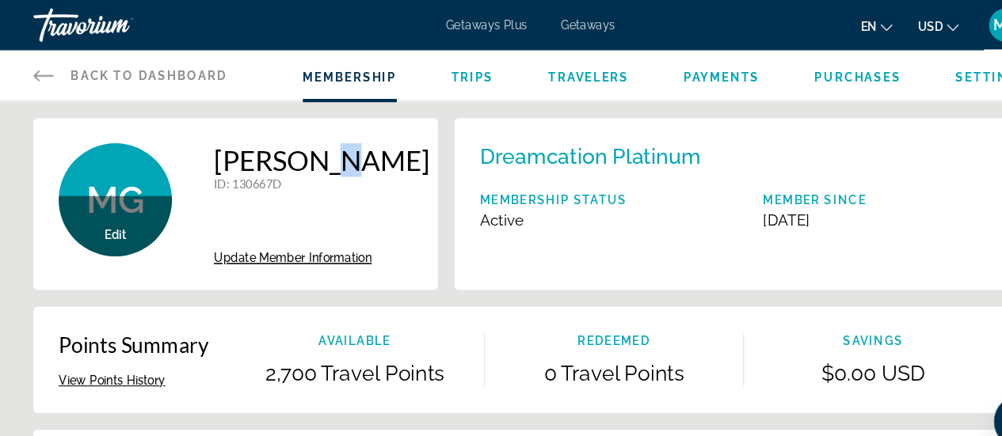
click at [218, 167] on h1 "[PERSON_NAME]" at bounding box center [304, 151] width 204 height 32
click at [230, 167] on h1 "[PERSON_NAME]" at bounding box center [304, 151] width 204 height 32
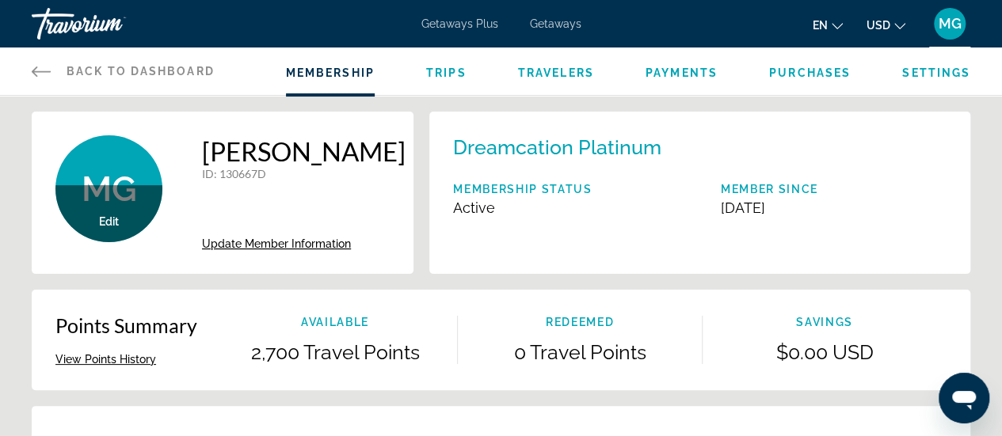
click at [400, 193] on div "MG Edit Save Photo Marina Goryainova ID : 130667D Secondary Member Update Membe…" at bounding box center [223, 193] width 382 height 162
click at [360, 196] on div "Marina Goryainova ID : 130667D Secondary Member" at bounding box center [304, 165] width 204 height 61
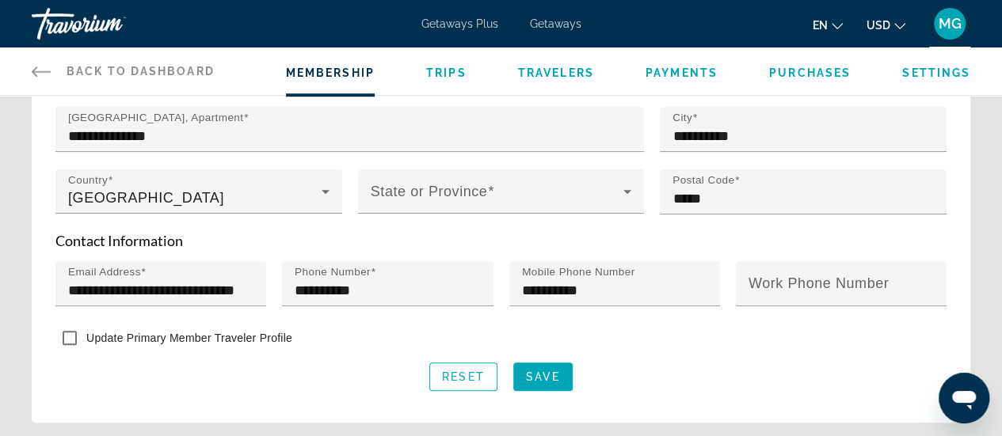
scroll to position [592, 0]
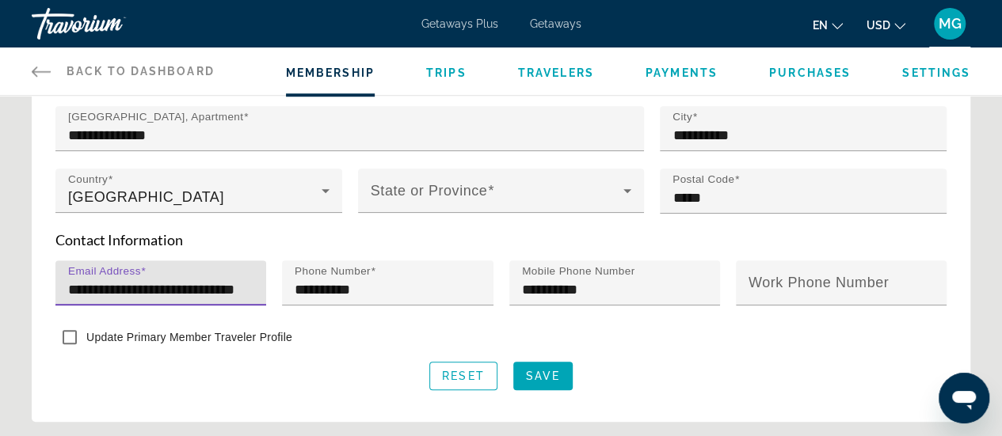
click at [211, 283] on input "**********" at bounding box center [165, 289] width 195 height 19
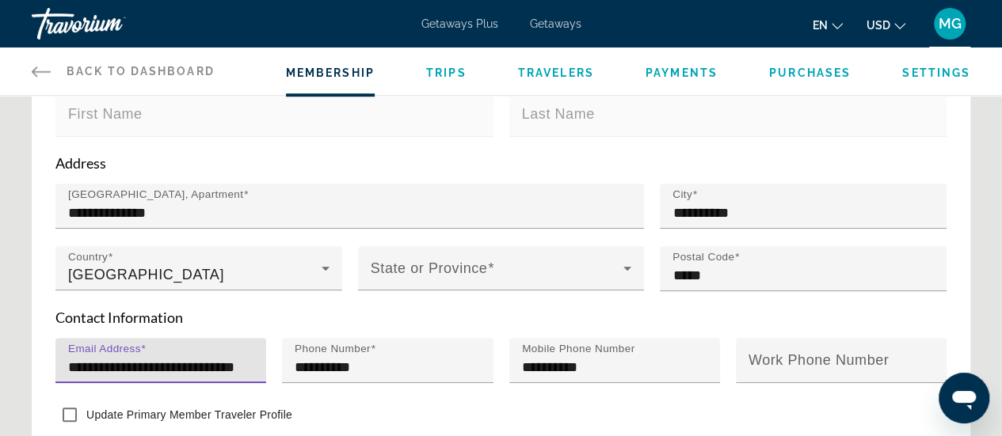
scroll to position [0, 0]
click at [214, 363] on input "**********" at bounding box center [165, 367] width 195 height 19
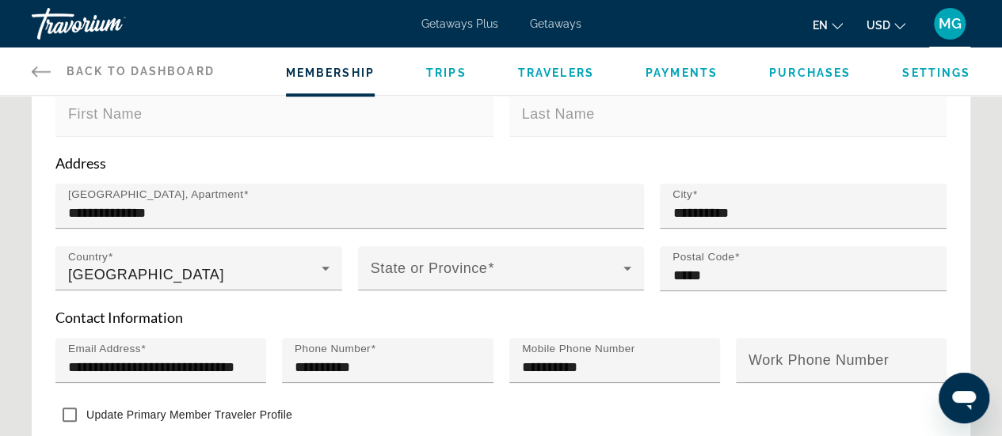
click at [421, 303] on div "Main content" at bounding box center [501, 299] width 287 height 17
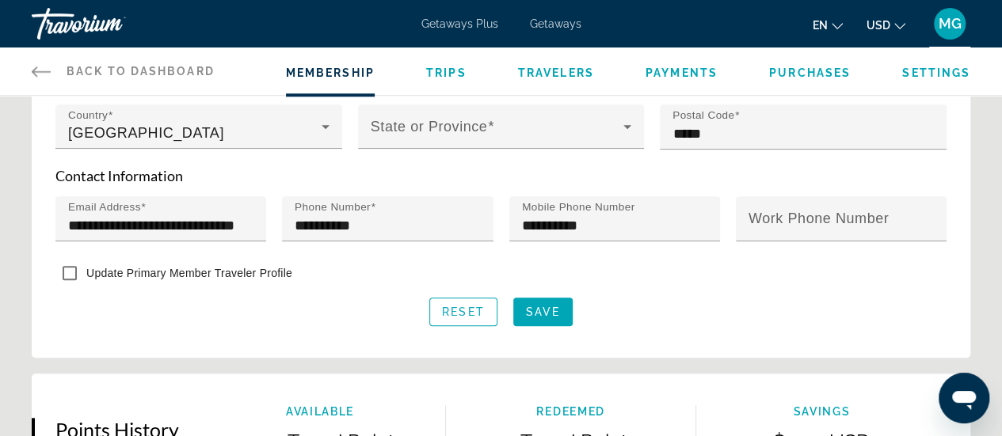
scroll to position [659, 0]
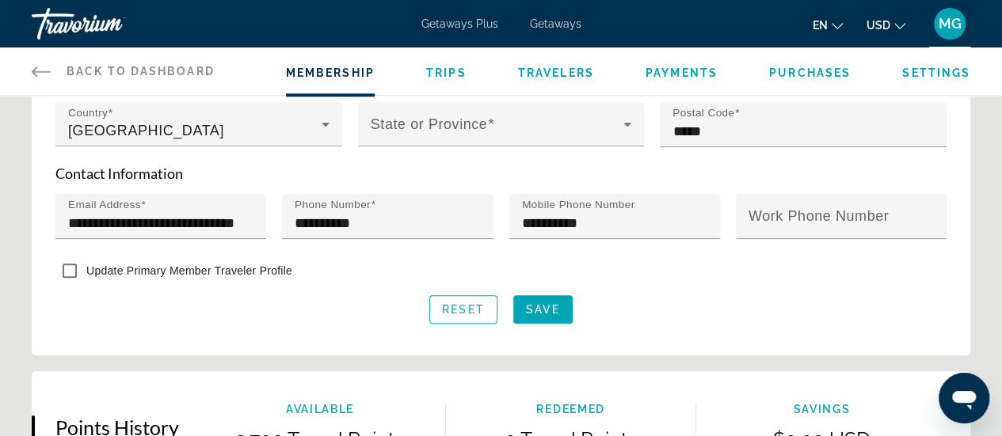
click at [664, 287] on form "**********" at bounding box center [500, 75] width 891 height 497
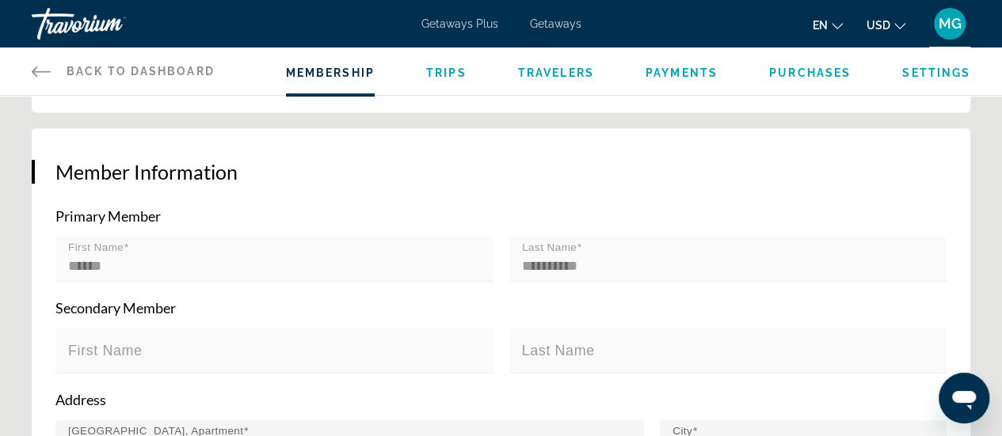
scroll to position [0, 0]
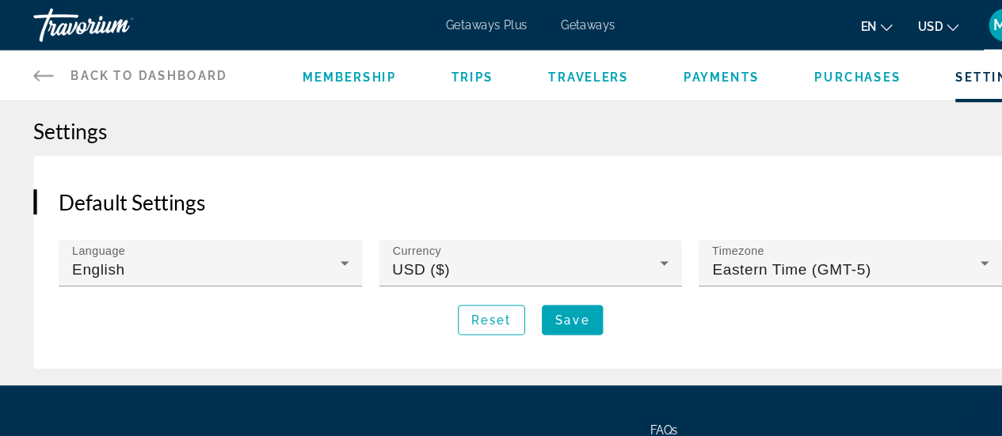
click at [326, 73] on span "Membership" at bounding box center [330, 73] width 89 height 13
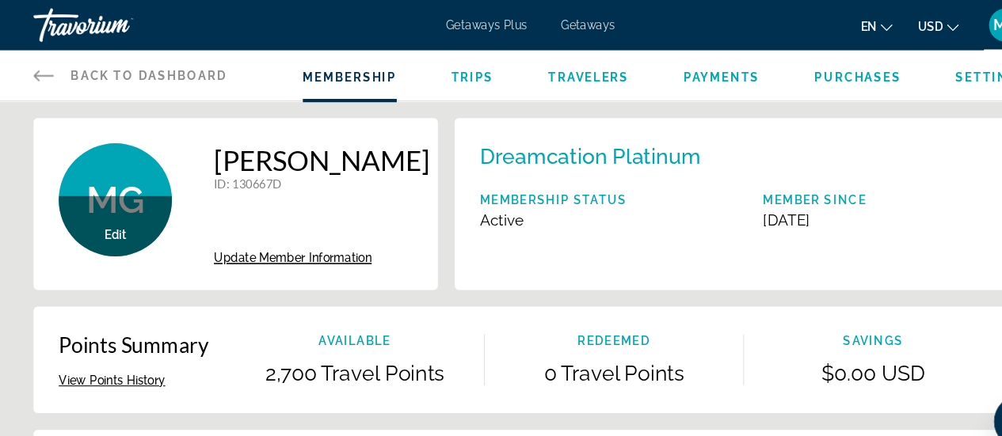
click at [40, 70] on icon "Main content" at bounding box center [41, 71] width 19 height 19
